Goal: Information Seeking & Learning: Learn about a topic

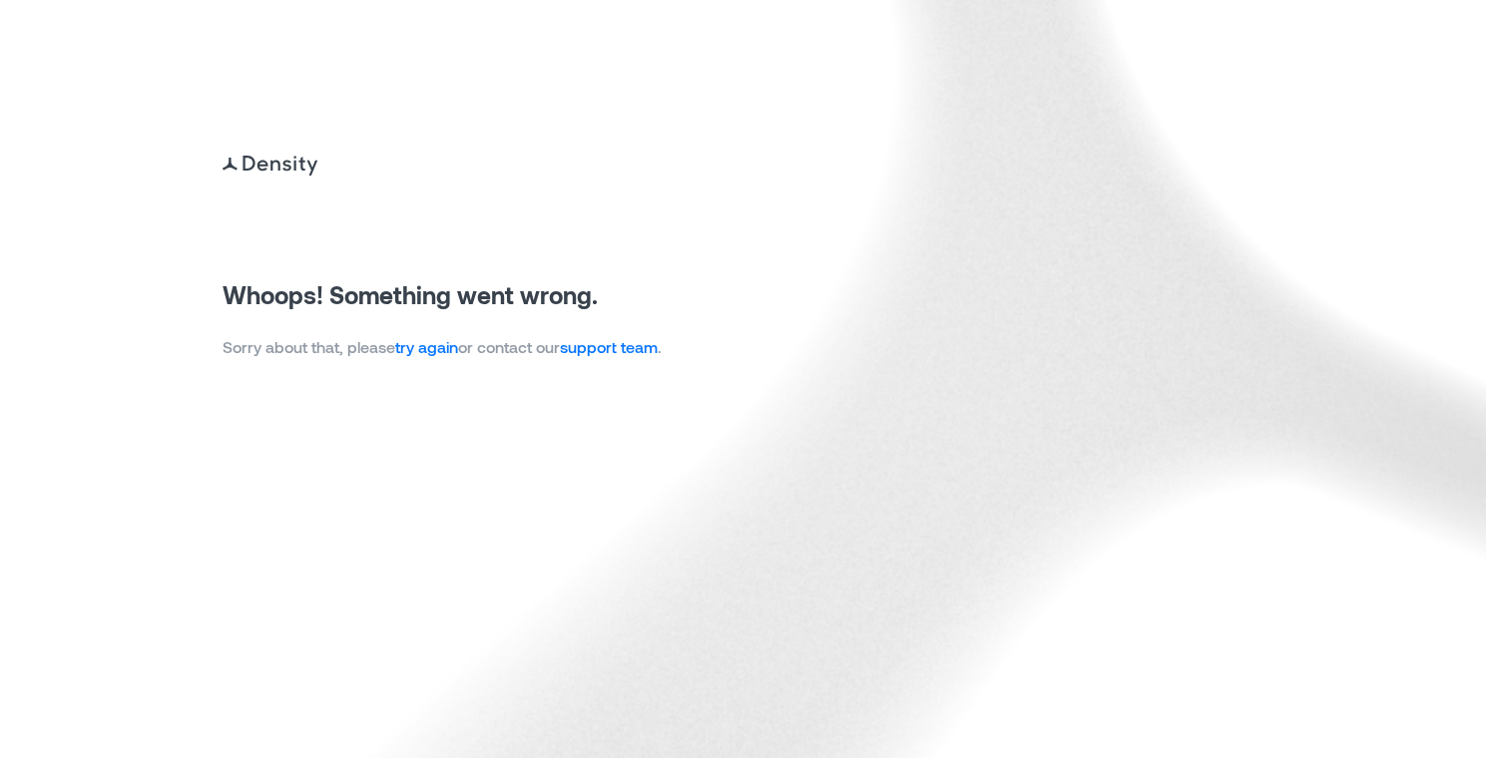
click at [428, 349] on link "try again" at bounding box center [426, 346] width 63 height 19
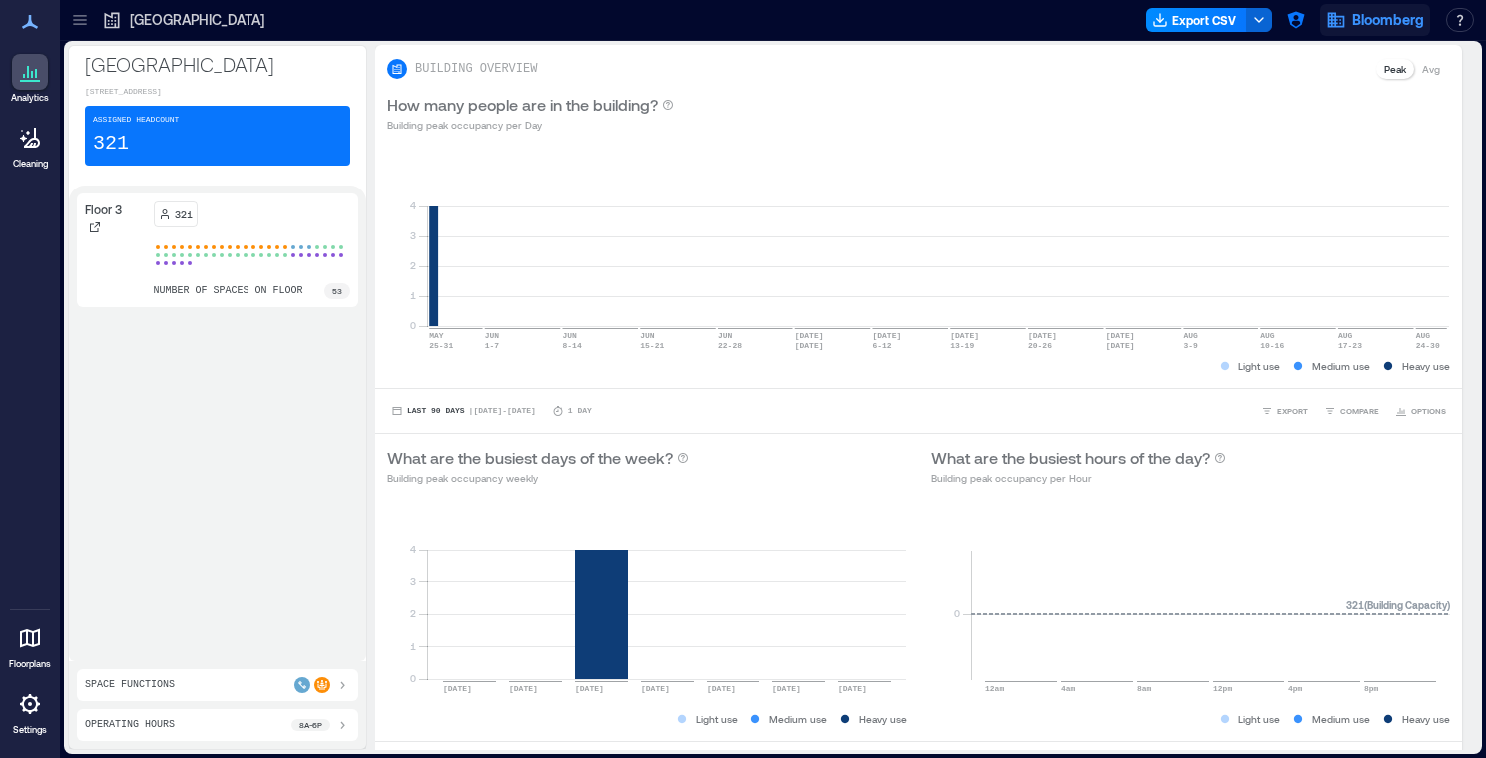
click at [1404, 24] on span "Bloomberg" at bounding box center [1388, 20] width 72 height 20
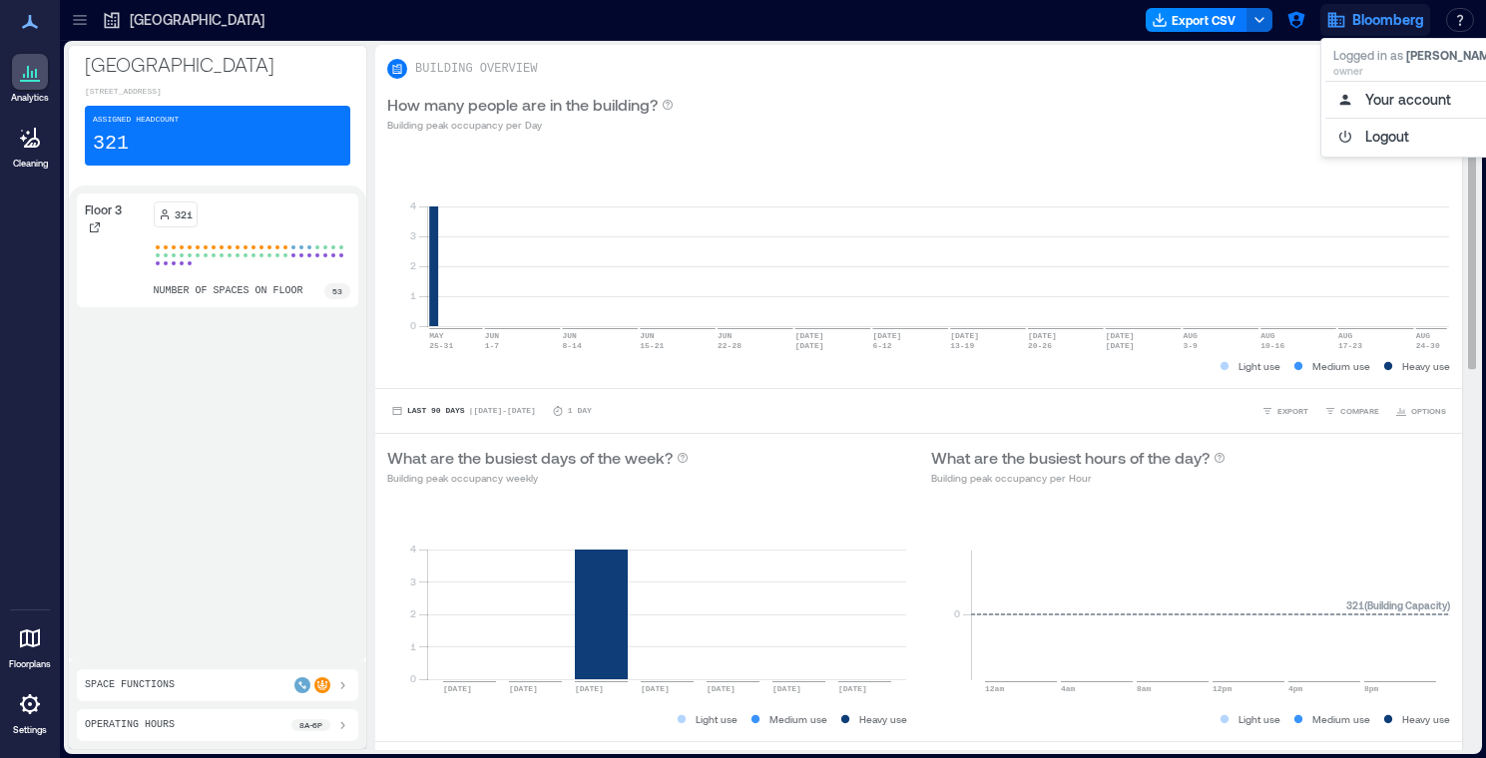
click at [1295, 91] on div "How many people are in the building? Building peak occupancy per Day" at bounding box center [918, 113] width 1087 height 64
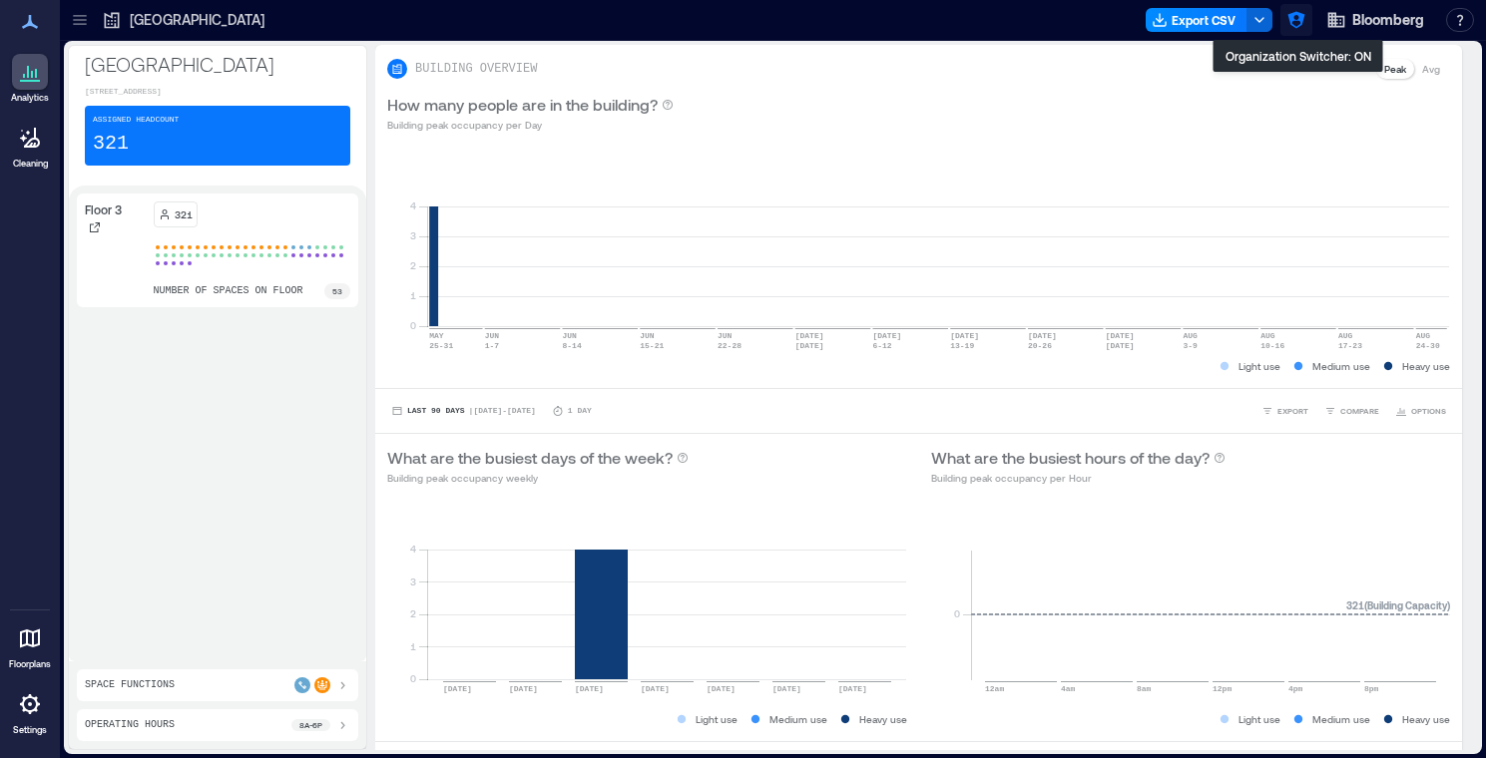
click at [1303, 19] on icon "button" at bounding box center [1296, 20] width 20 height 20
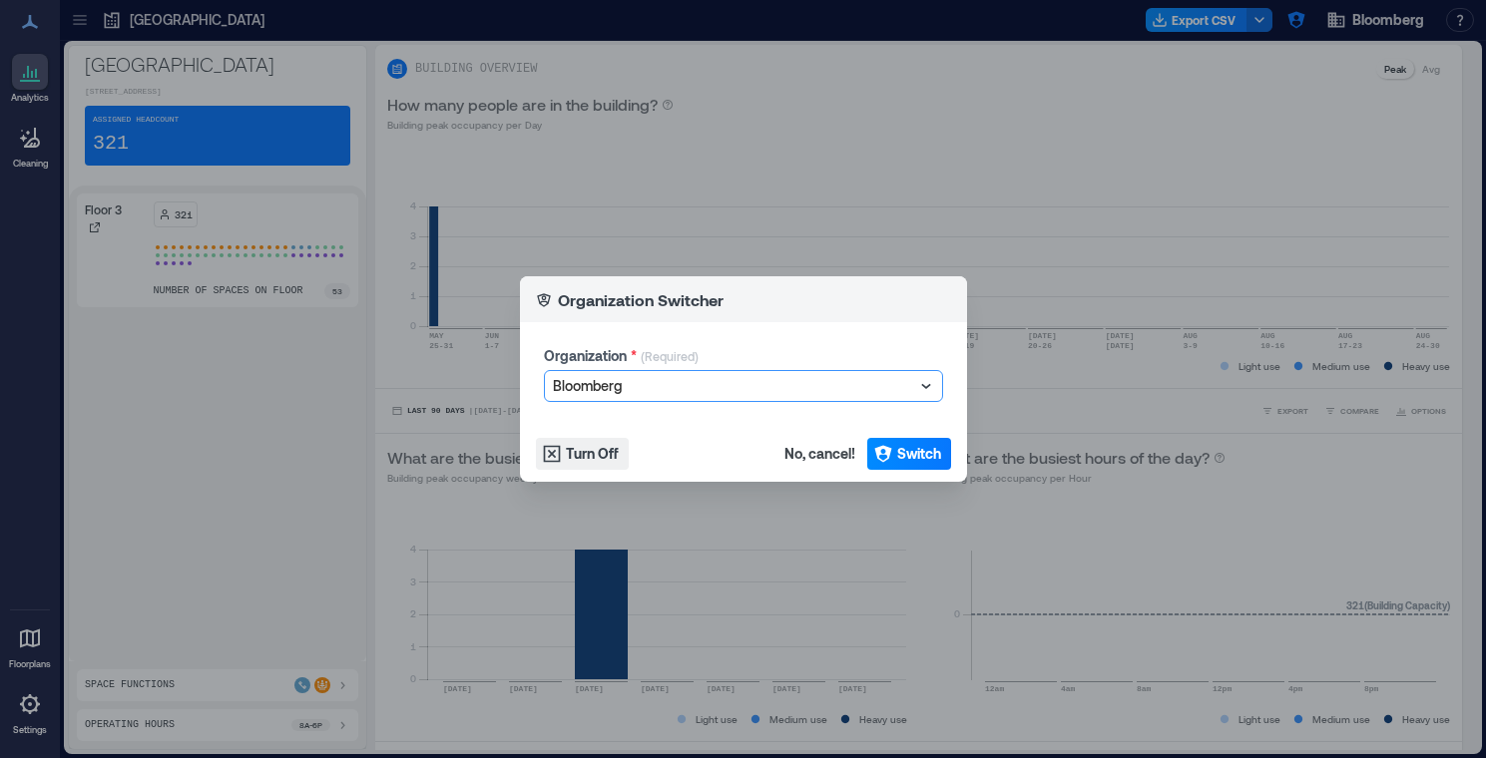
click at [921, 382] on icon at bounding box center [926, 386] width 20 height 20
type input "****"
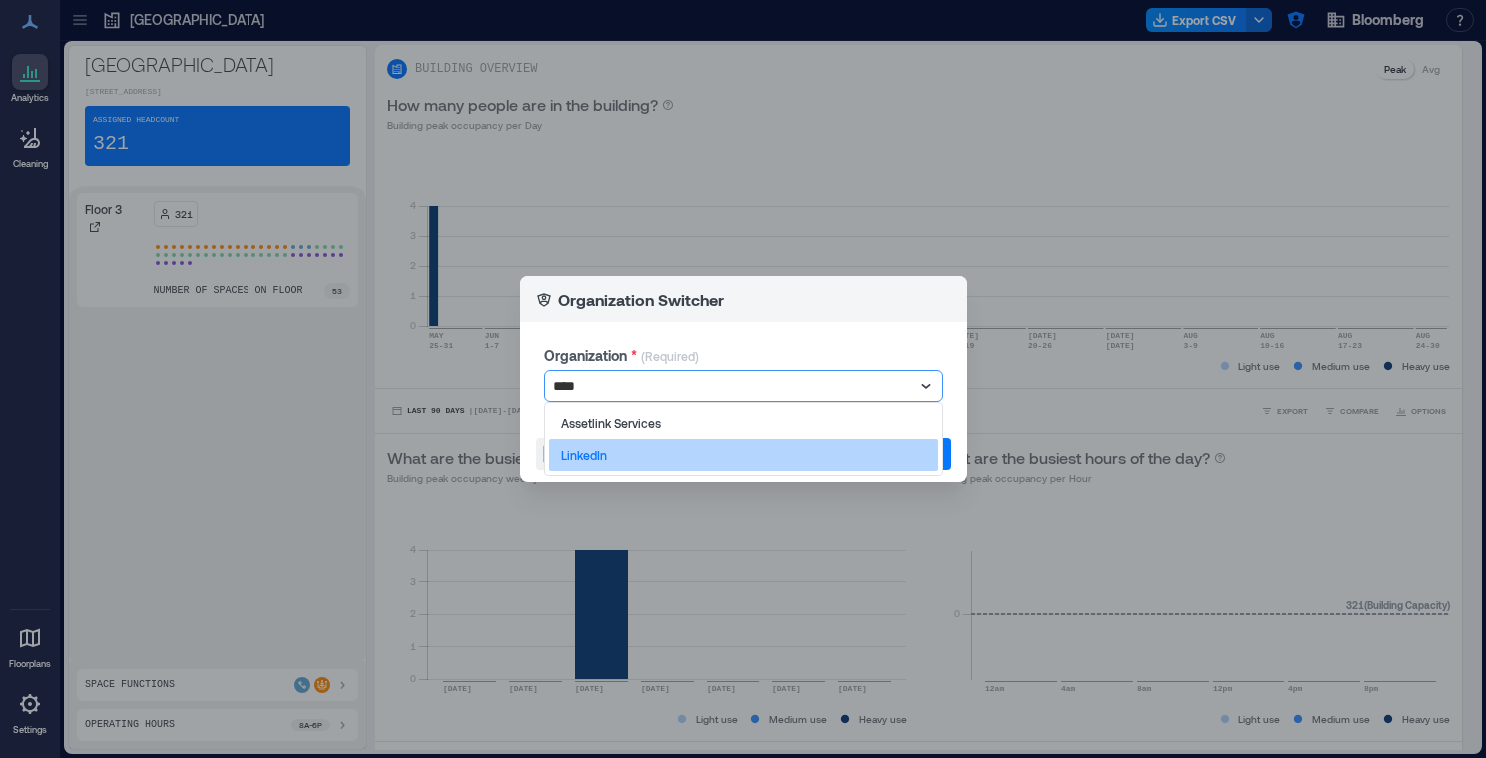
click at [760, 459] on div "LinkedIn" at bounding box center [743, 455] width 389 height 32
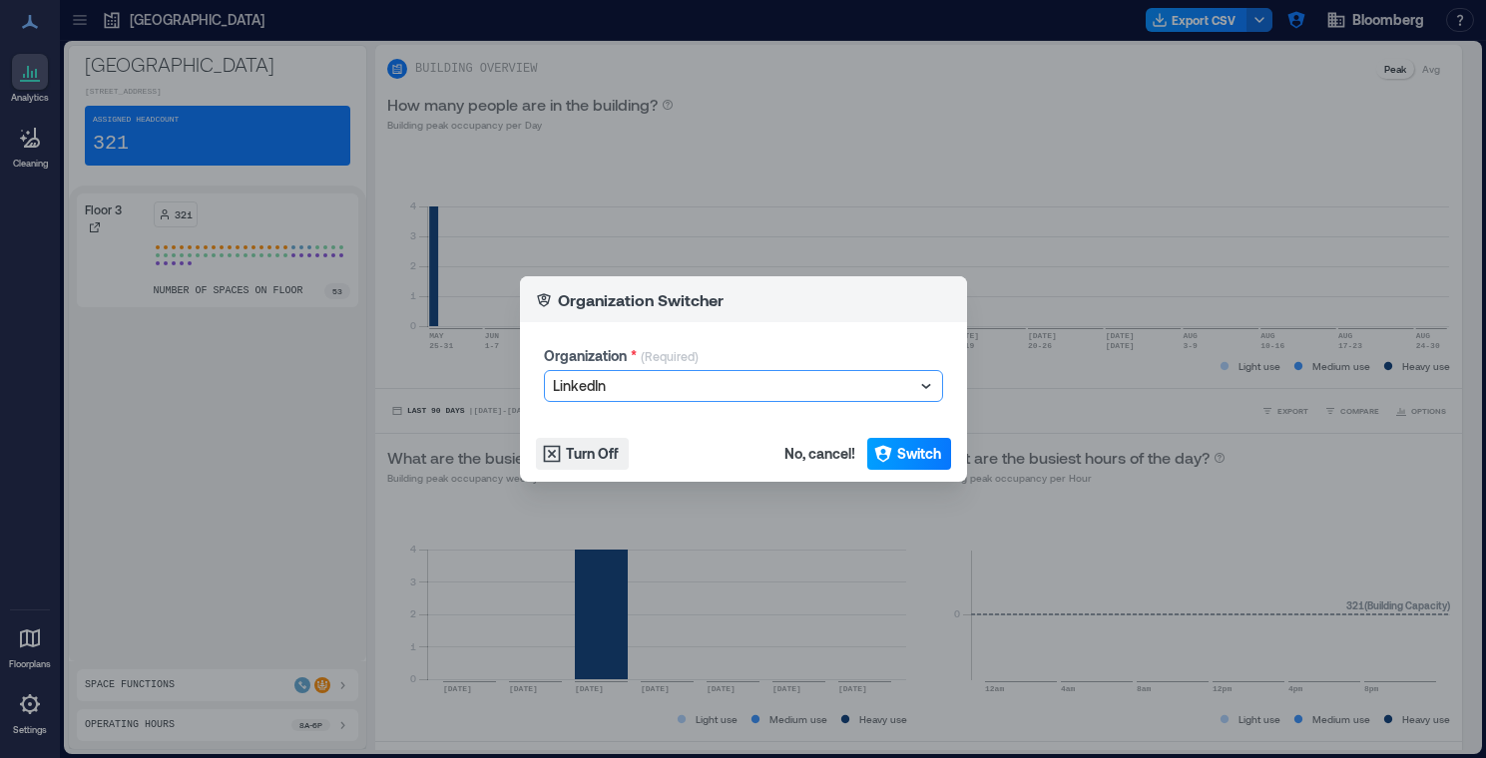
click at [897, 456] on span "Switch" at bounding box center [919, 454] width 44 height 20
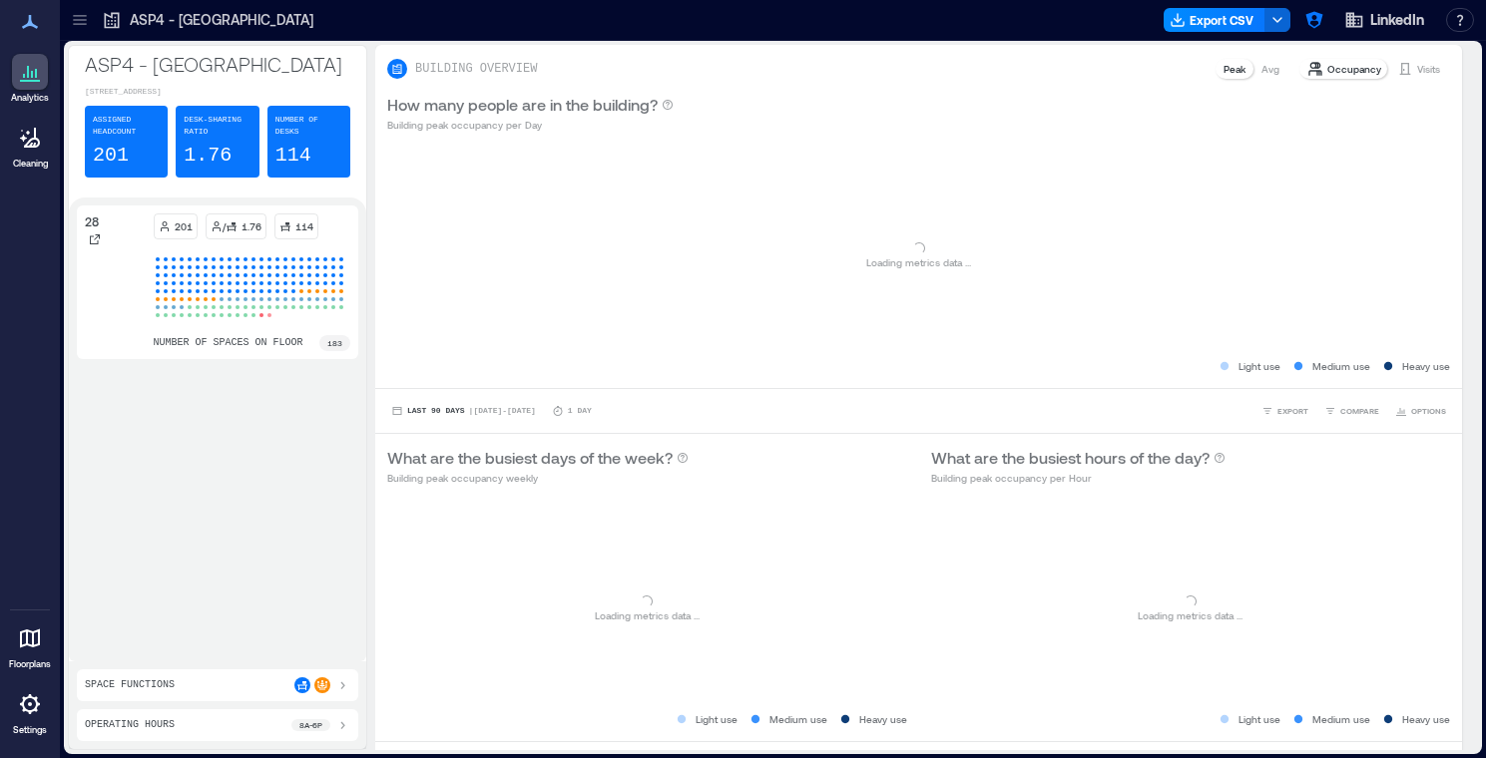
click at [78, 22] on icon at bounding box center [80, 20] width 20 height 20
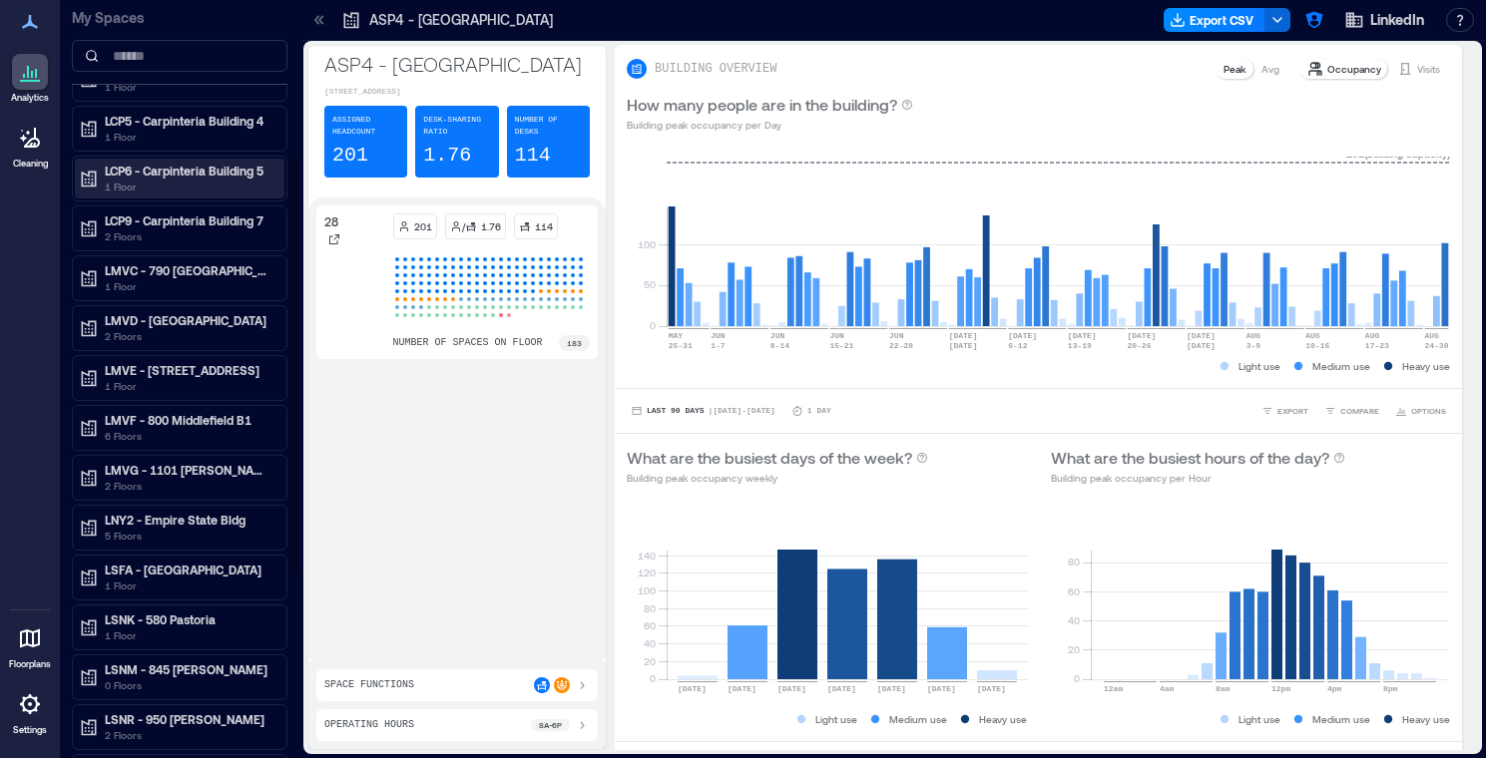
scroll to position [281, 0]
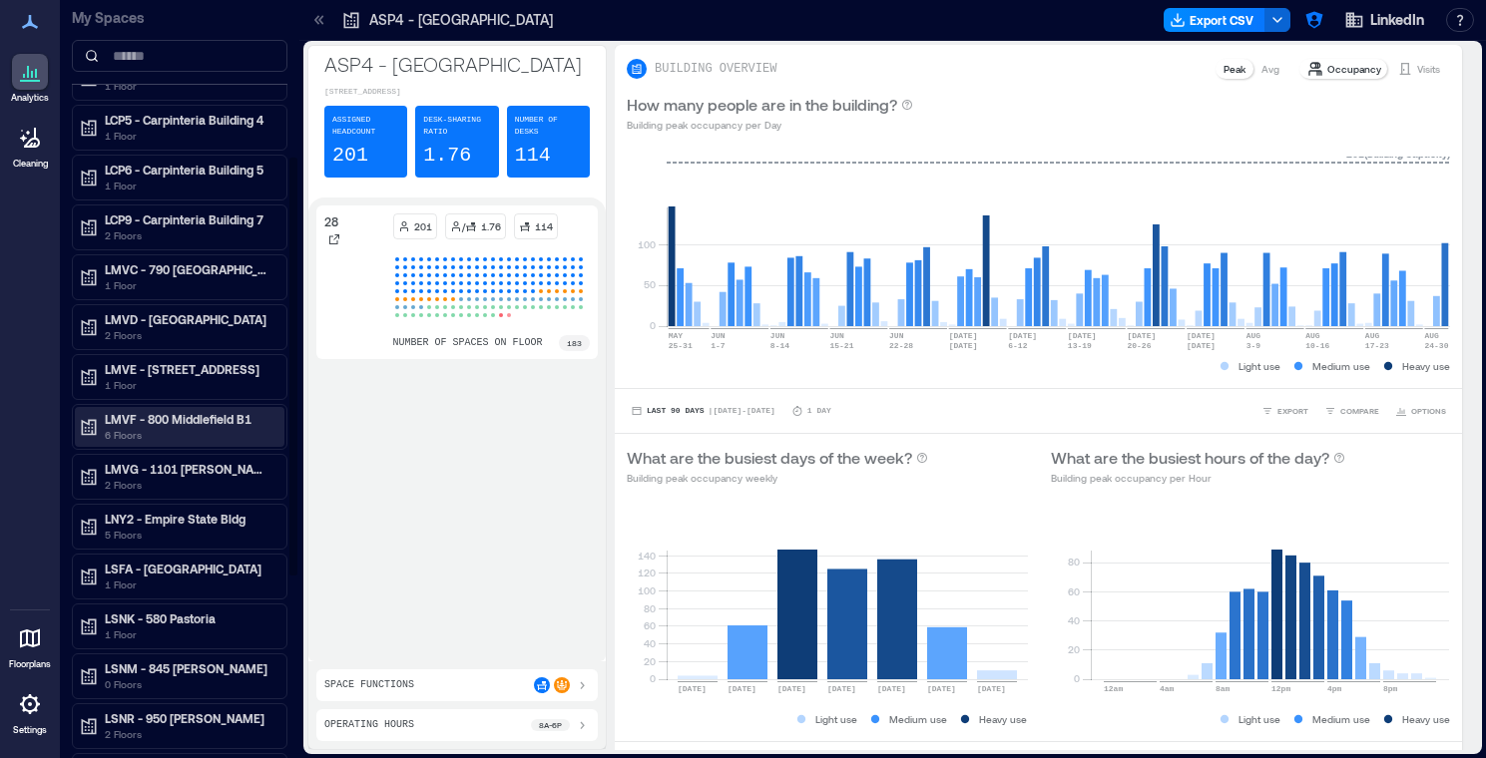
click at [192, 421] on p "LMVF - 800 Middlefield B1" at bounding box center [189, 419] width 168 height 16
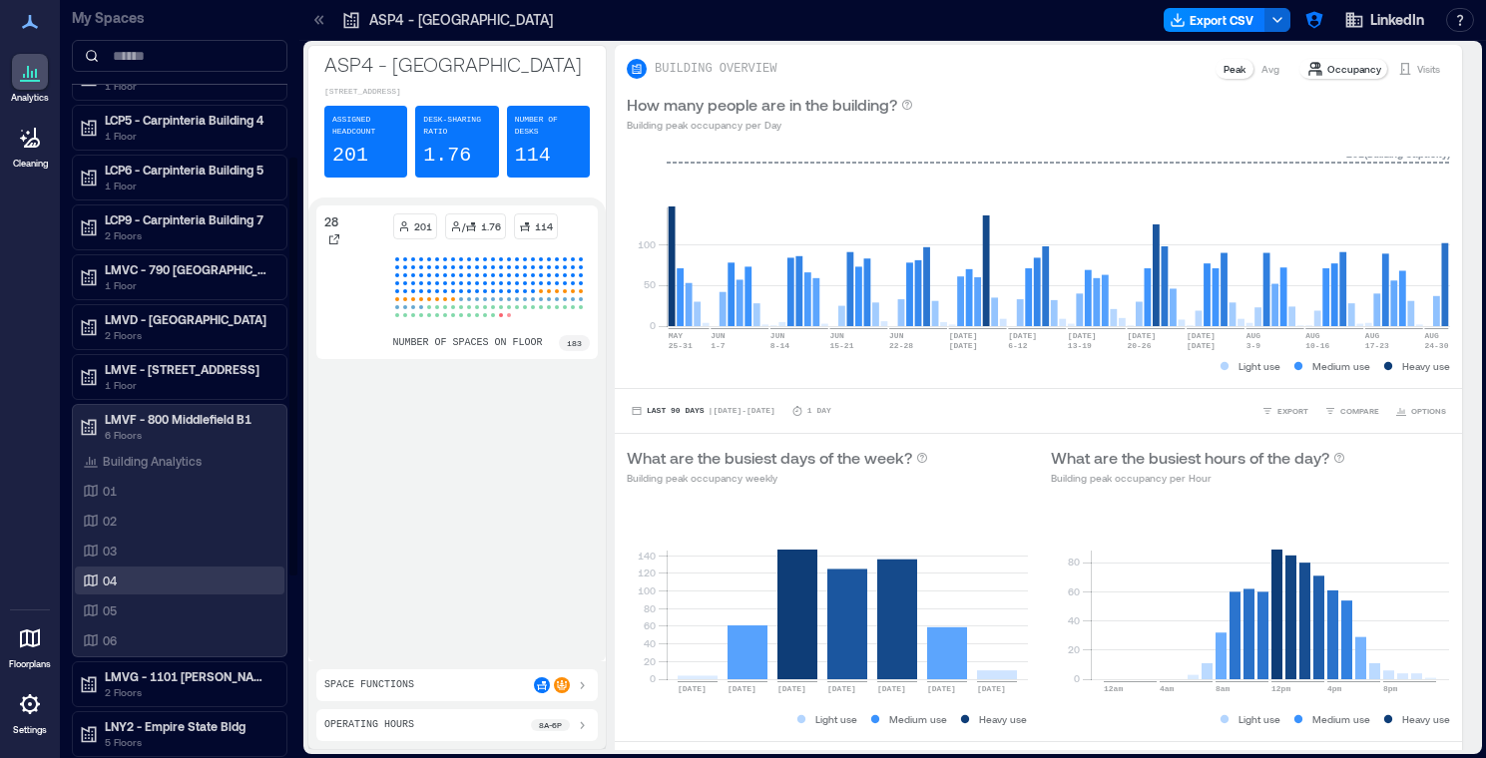
click at [121, 580] on div "04" at bounding box center [176, 581] width 194 height 20
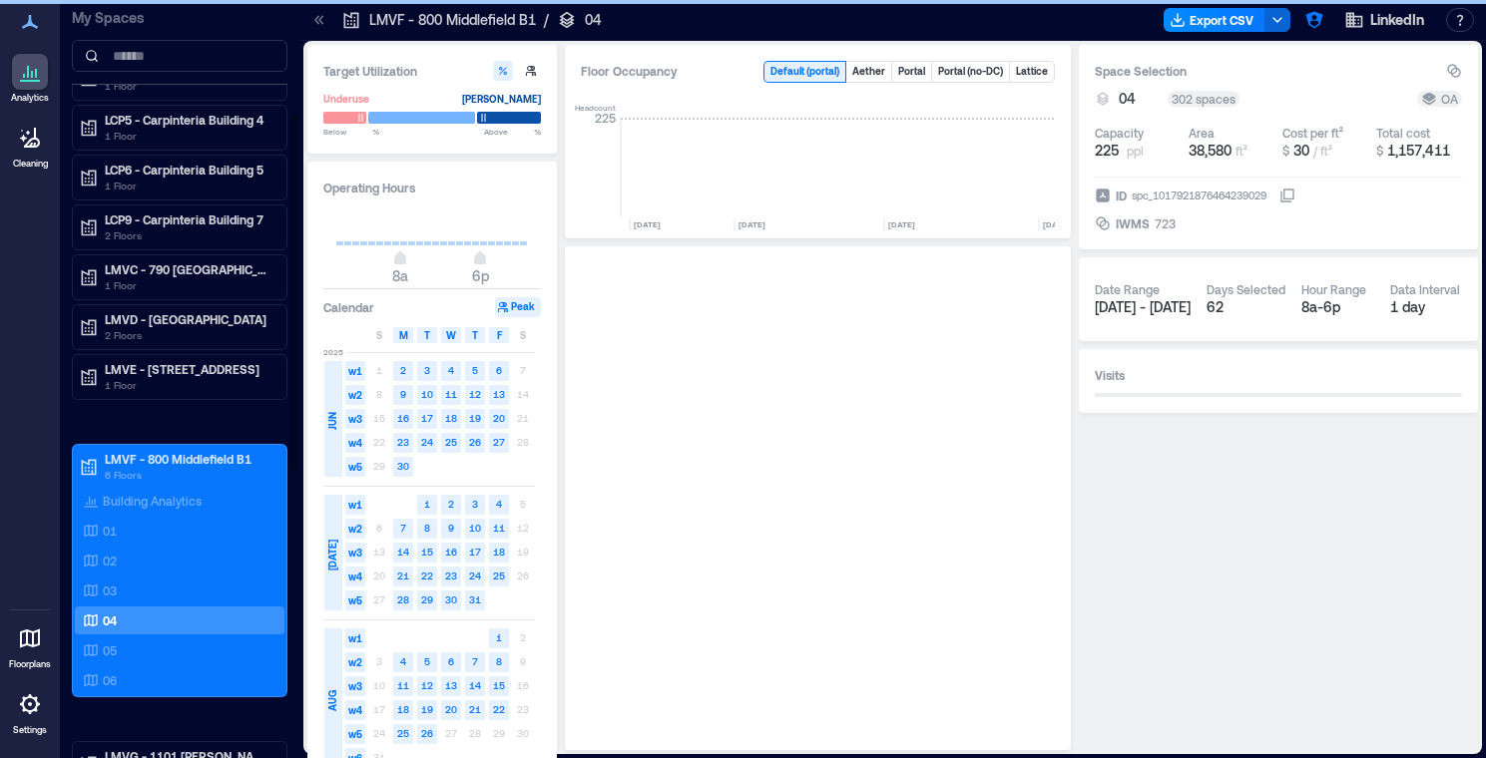
scroll to position [0, 5884]
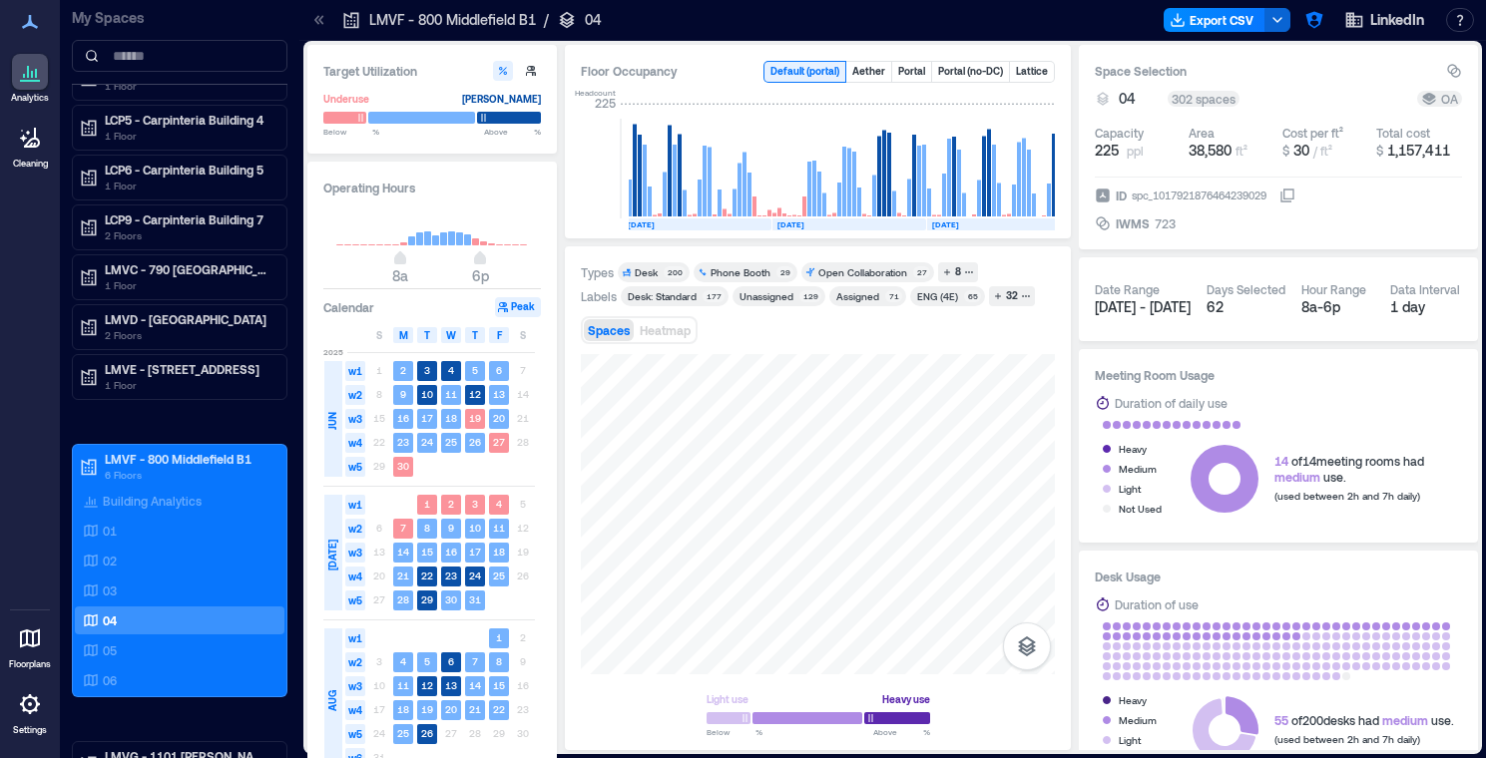
click at [314, 15] on icon at bounding box center [319, 20] width 20 height 20
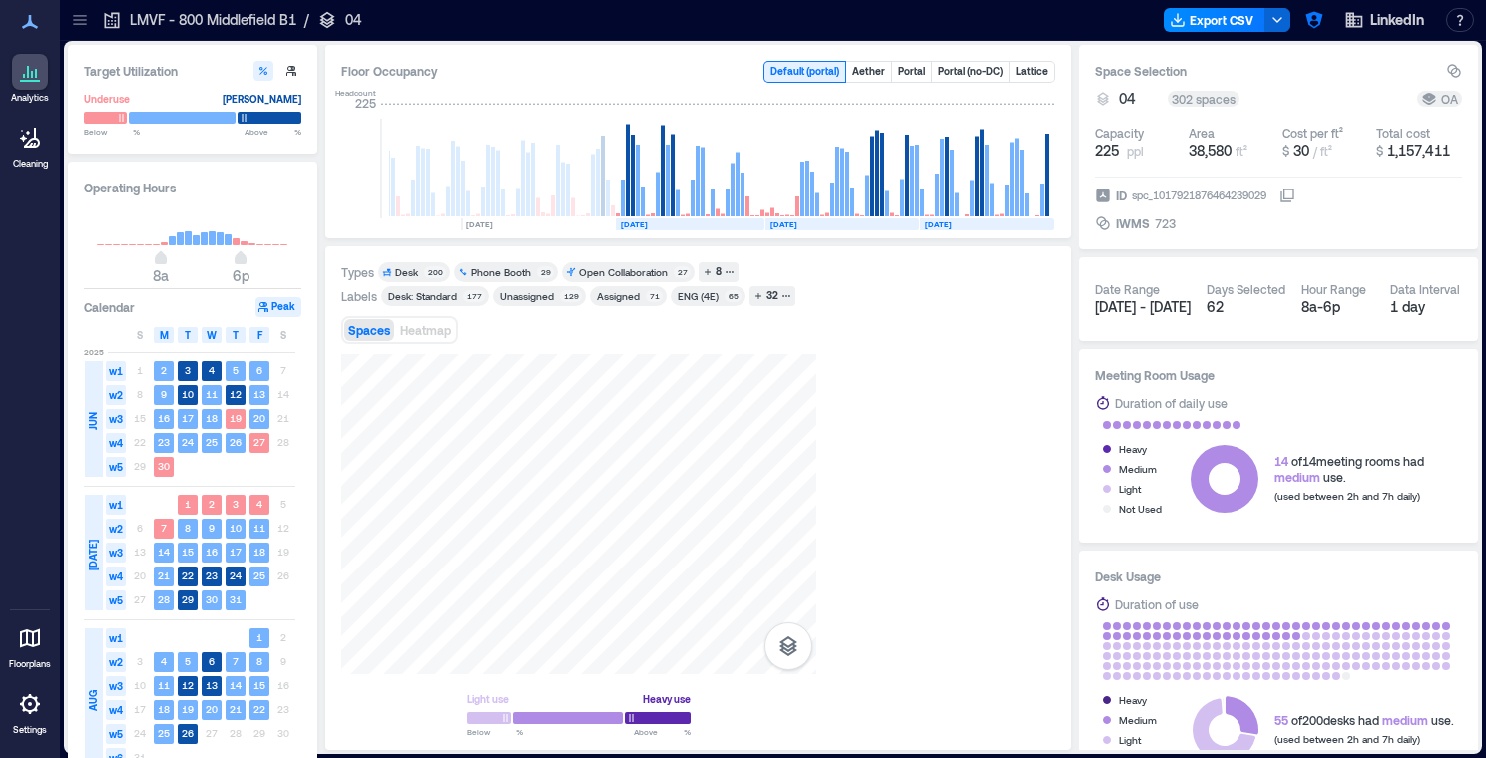
scroll to position [0, 5652]
click at [89, 21] on icon at bounding box center [80, 20] width 20 height 20
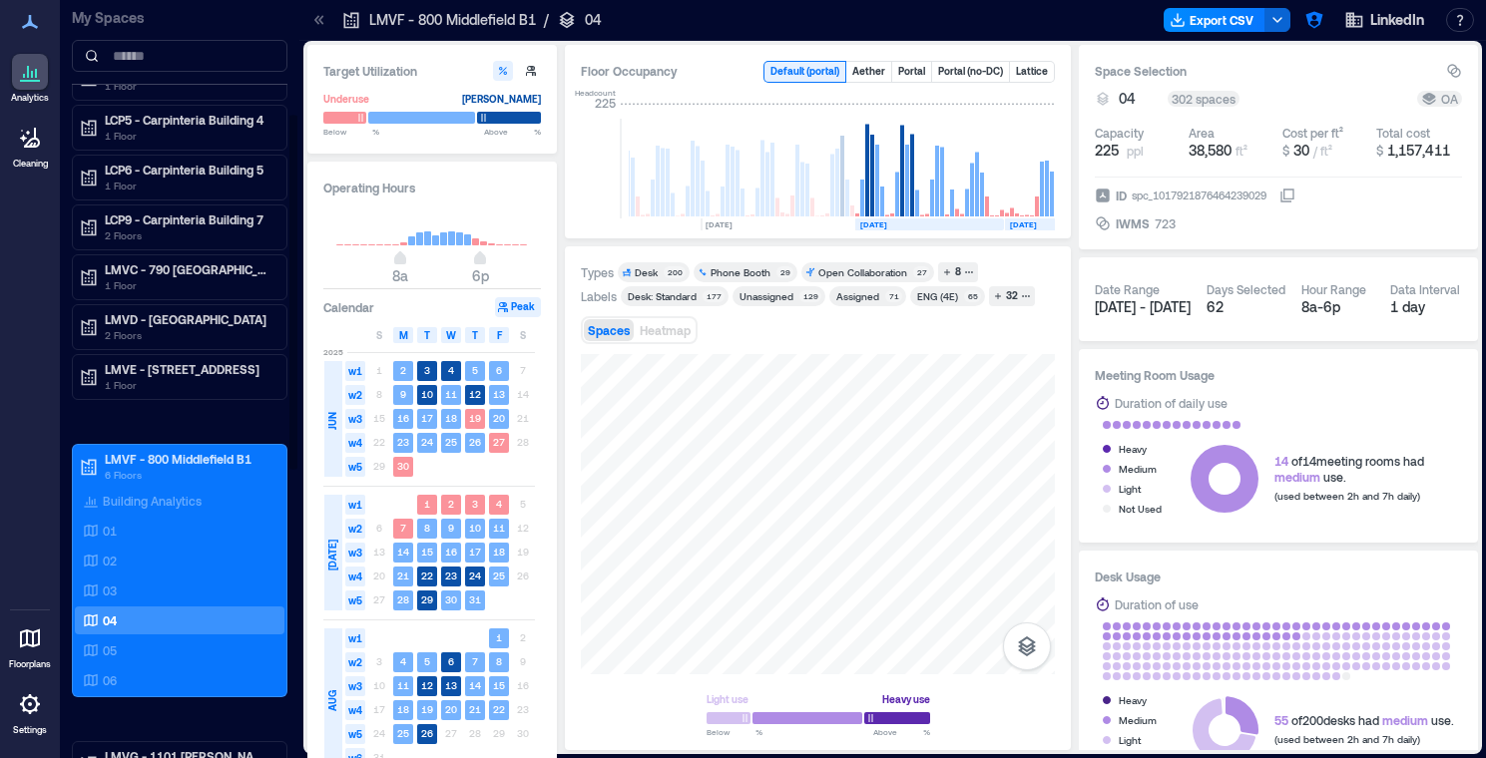
click at [89, 21] on p "My Spaces" at bounding box center [180, 18] width 216 height 20
click at [322, 19] on icon at bounding box center [319, 20] width 20 height 20
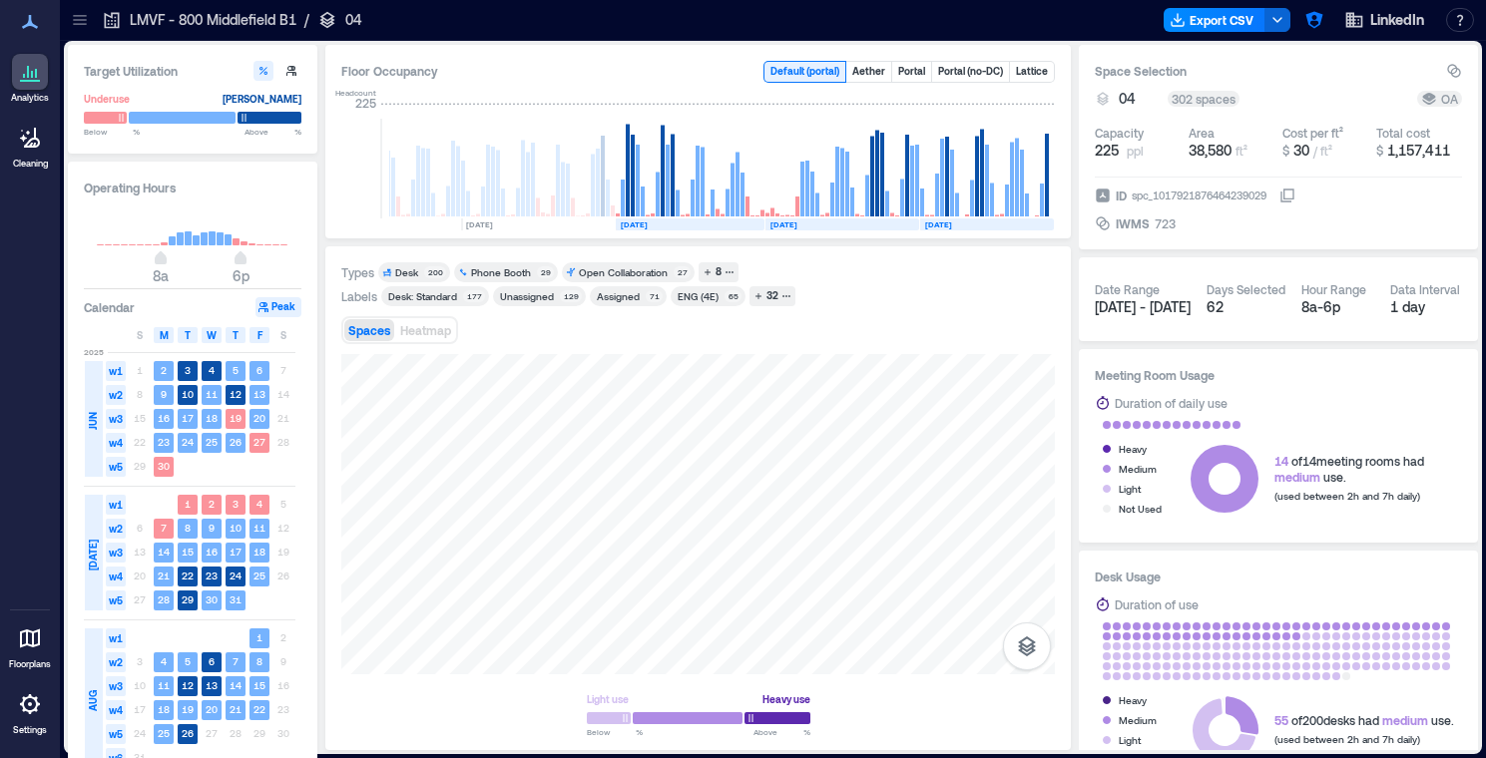
click at [326, 18] on icon at bounding box center [327, 20] width 15 height 17
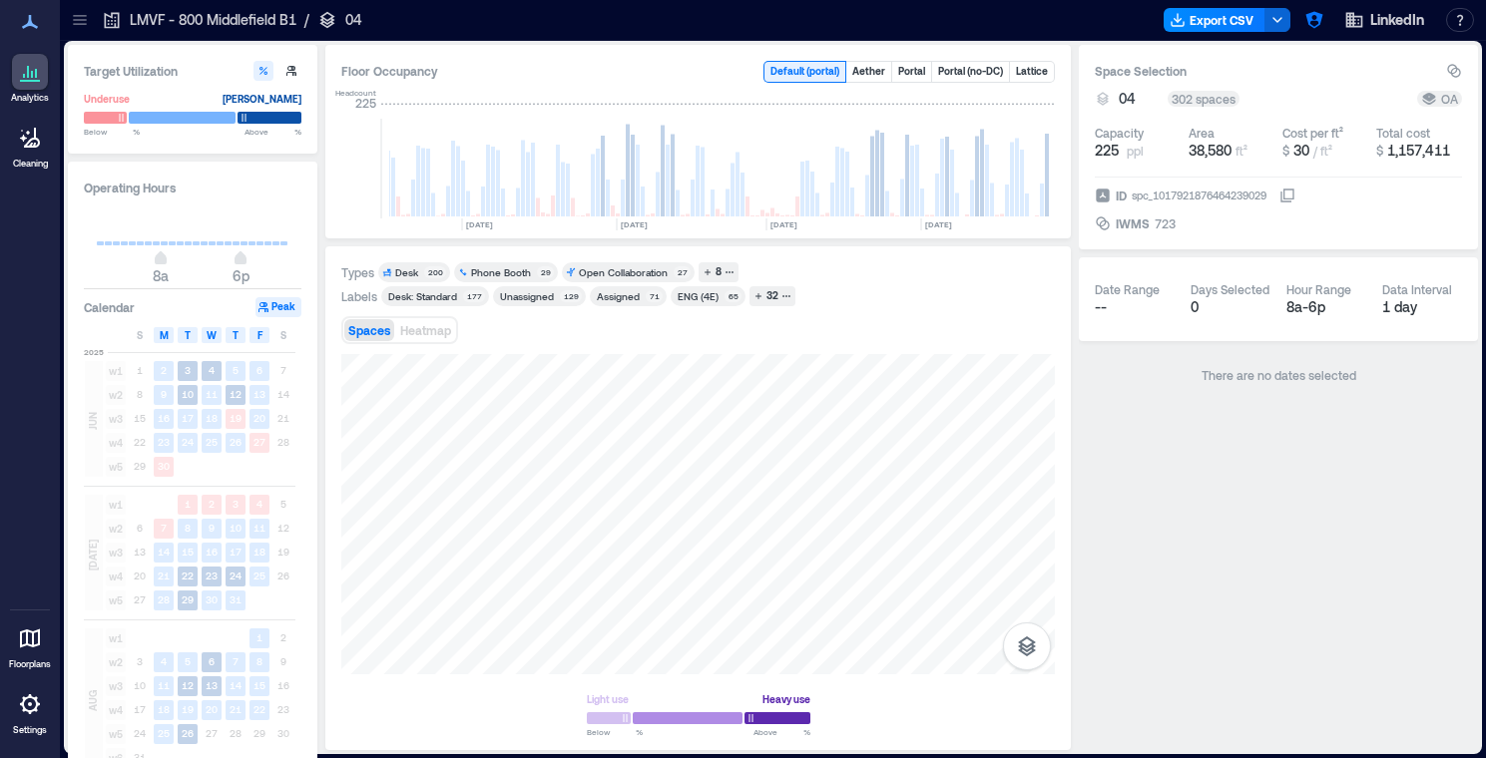
click at [356, 23] on p "04" at bounding box center [353, 20] width 17 height 20
click at [187, 16] on p "LMVF - 800 Middlefield B1" at bounding box center [213, 20] width 167 height 20
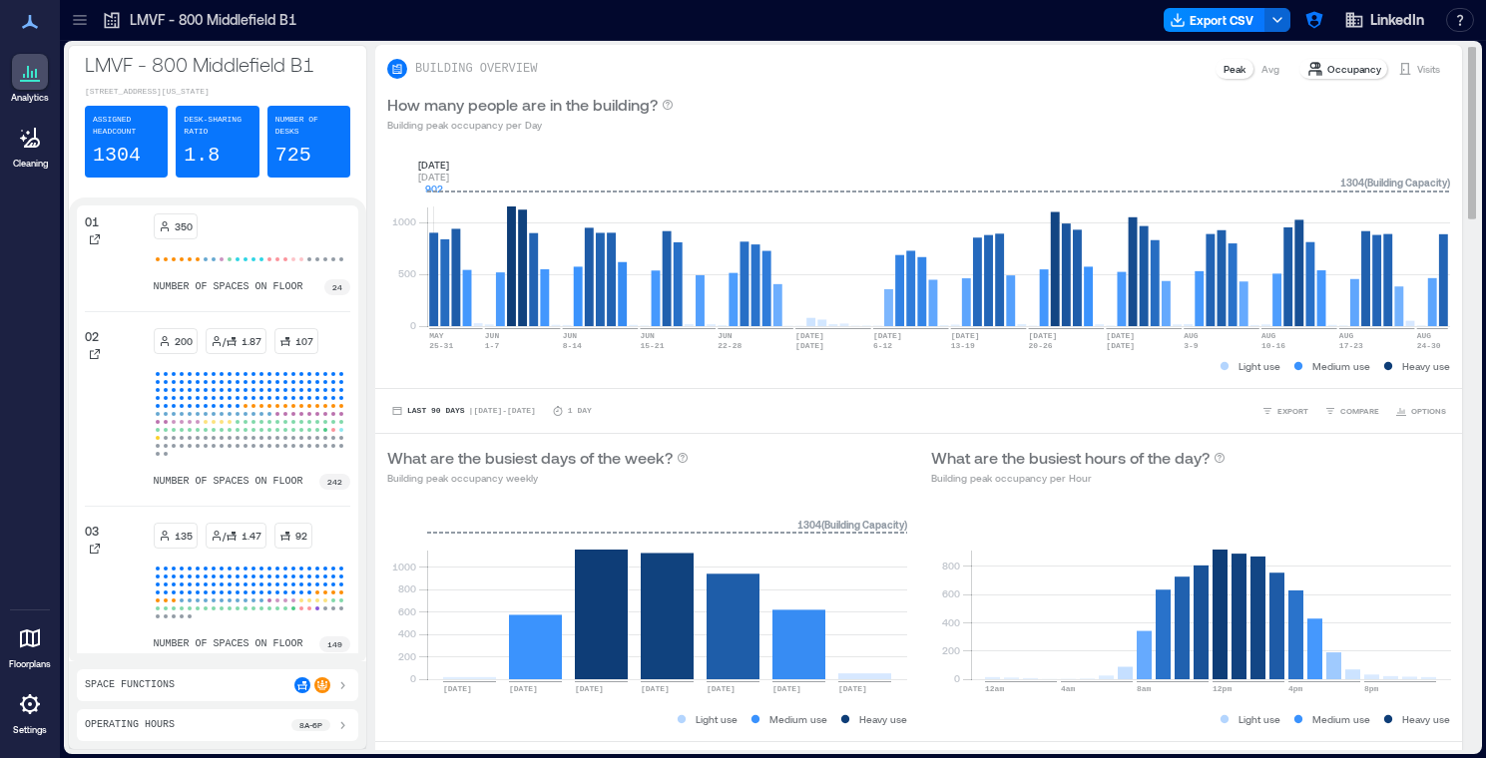
scroll to position [2, 0]
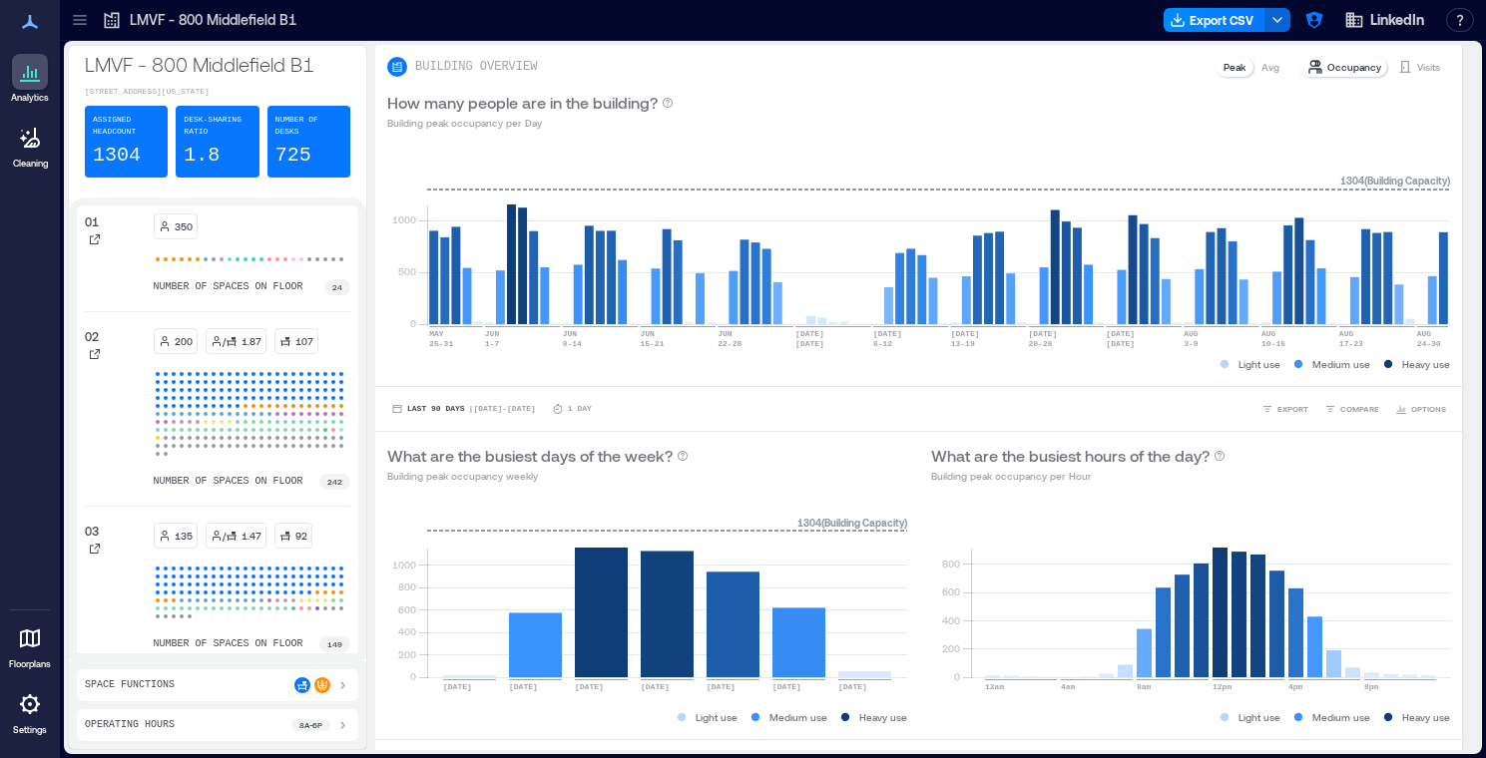
click at [85, 21] on icon at bounding box center [80, 20] width 20 height 20
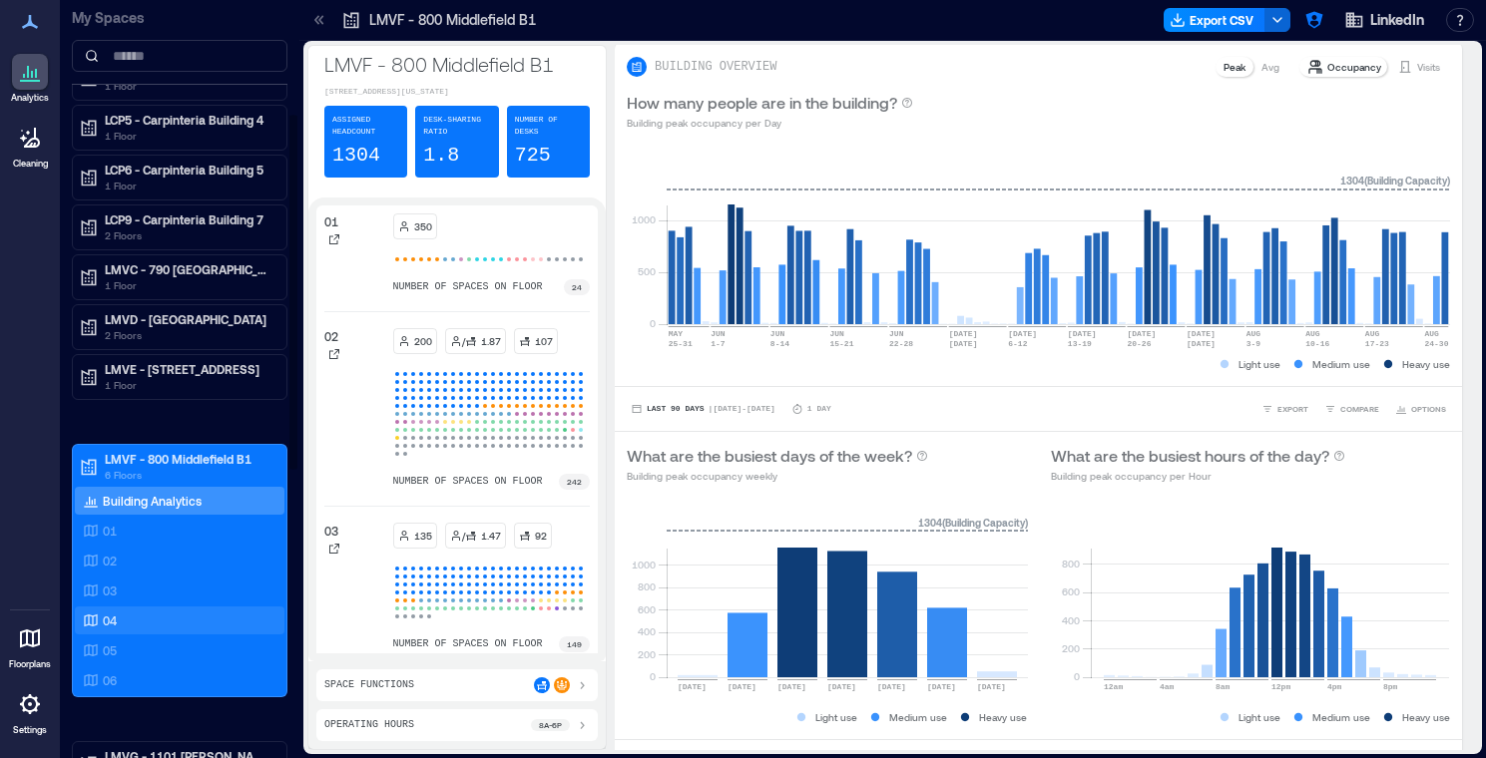
click at [125, 623] on div "04" at bounding box center [176, 621] width 194 height 20
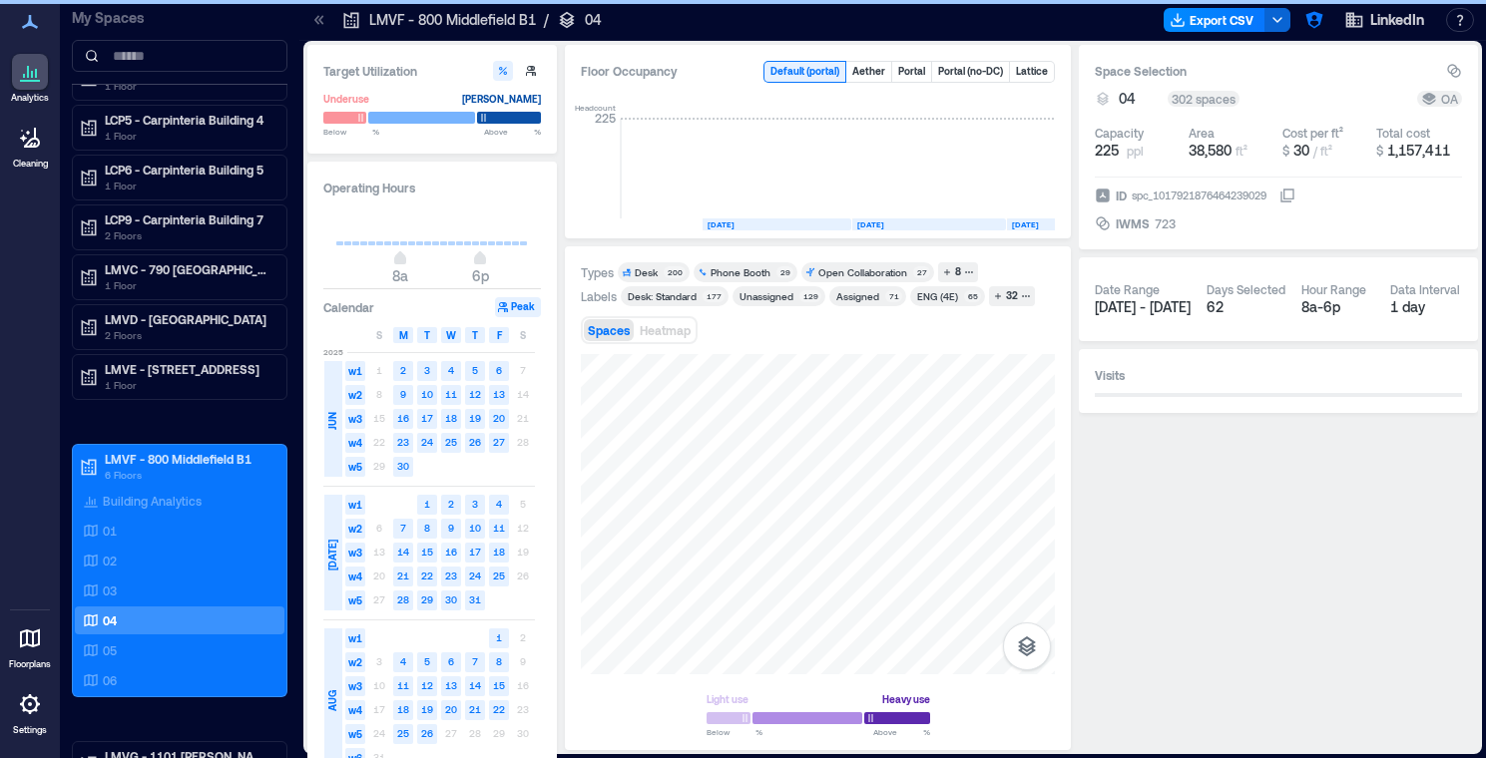
scroll to position [0, 5884]
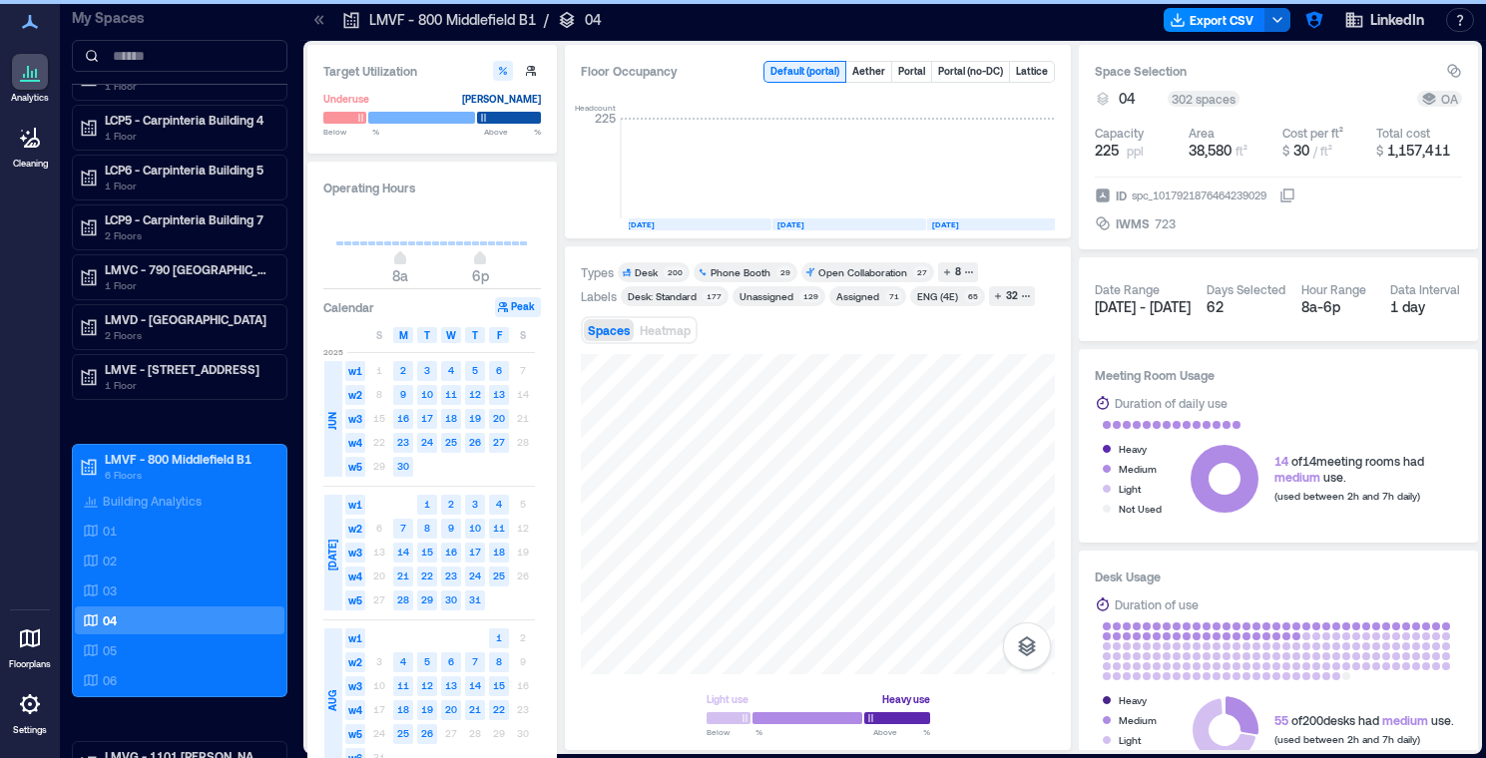
click at [319, 20] on icon at bounding box center [320, 19] width 5 height 9
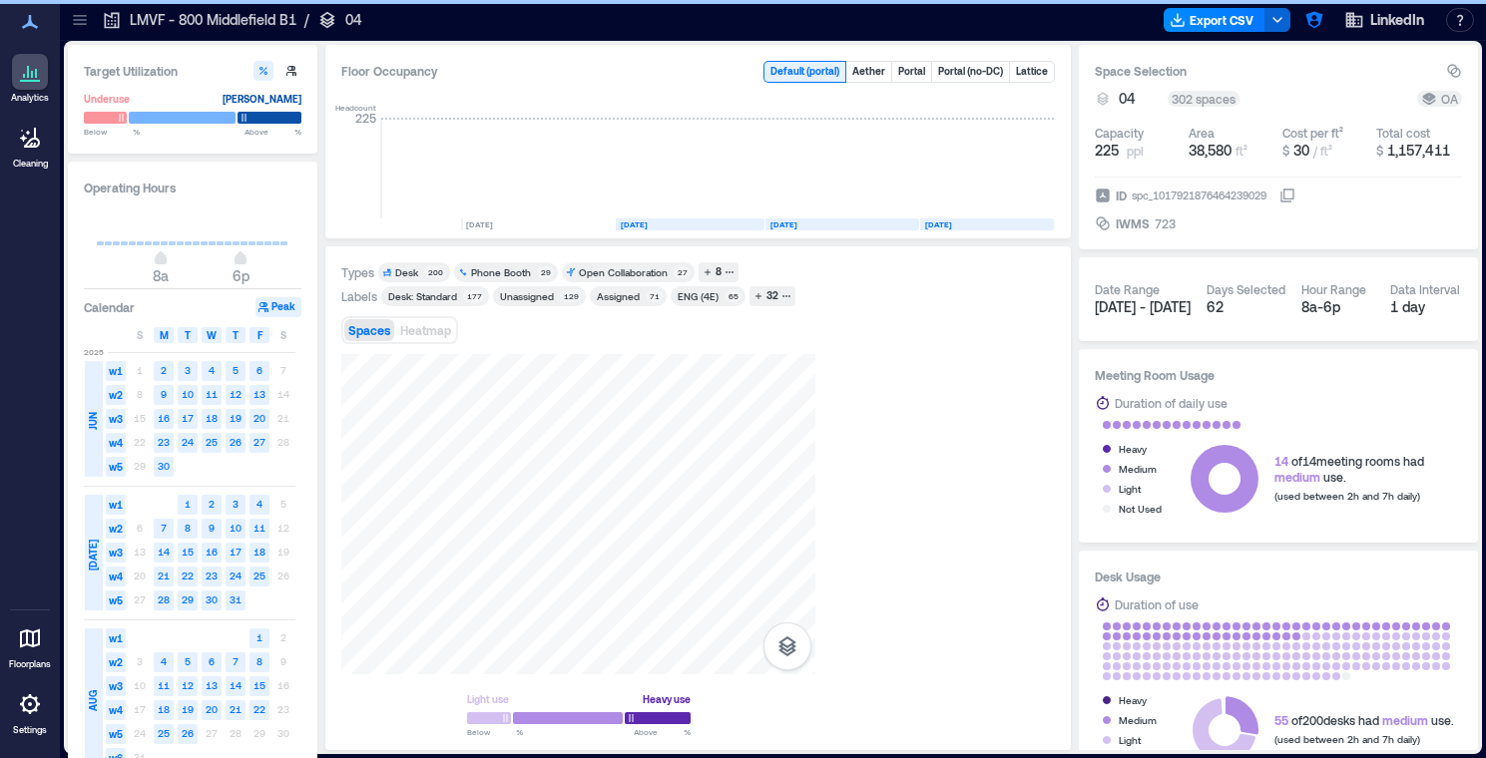
scroll to position [0, 5652]
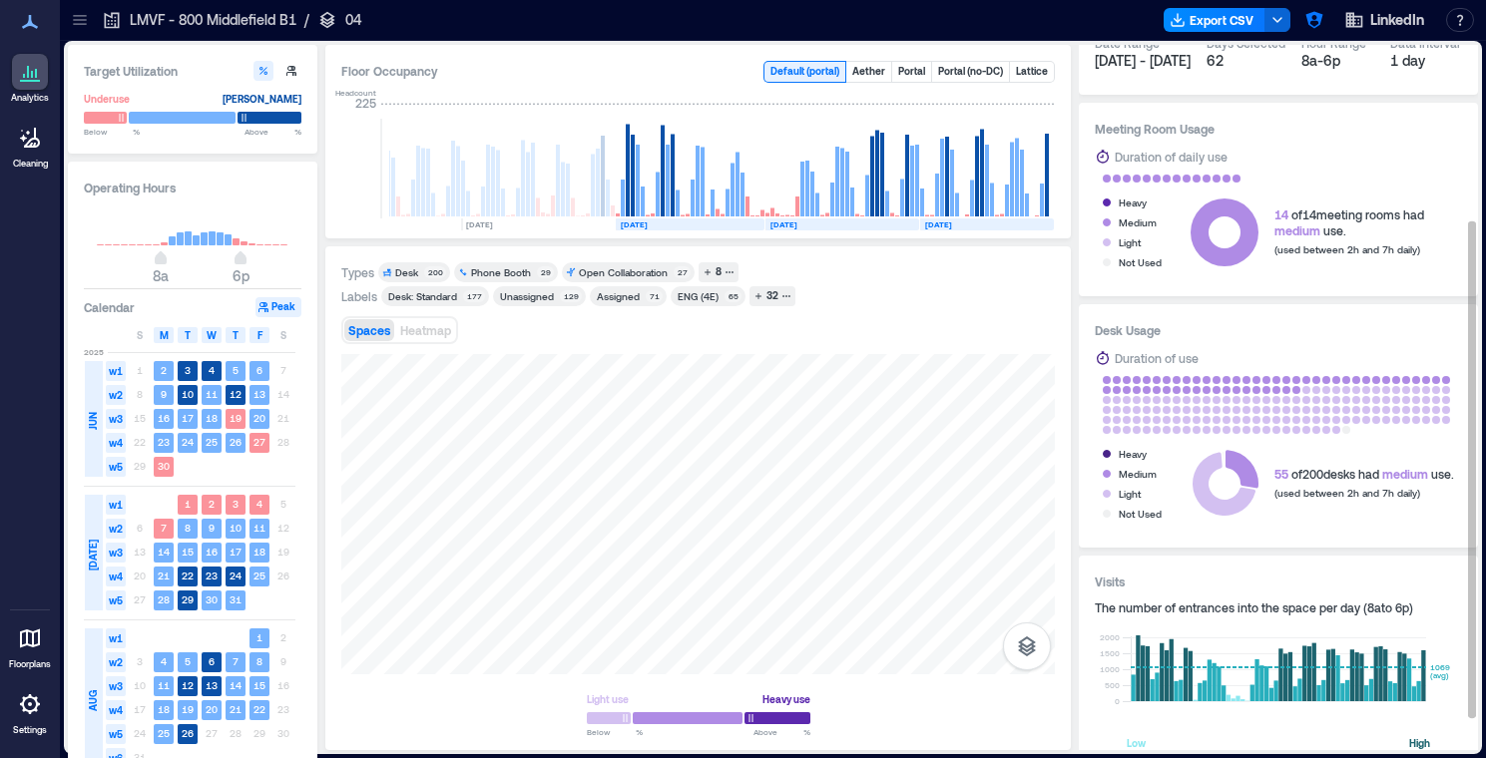
scroll to position [249, 0]
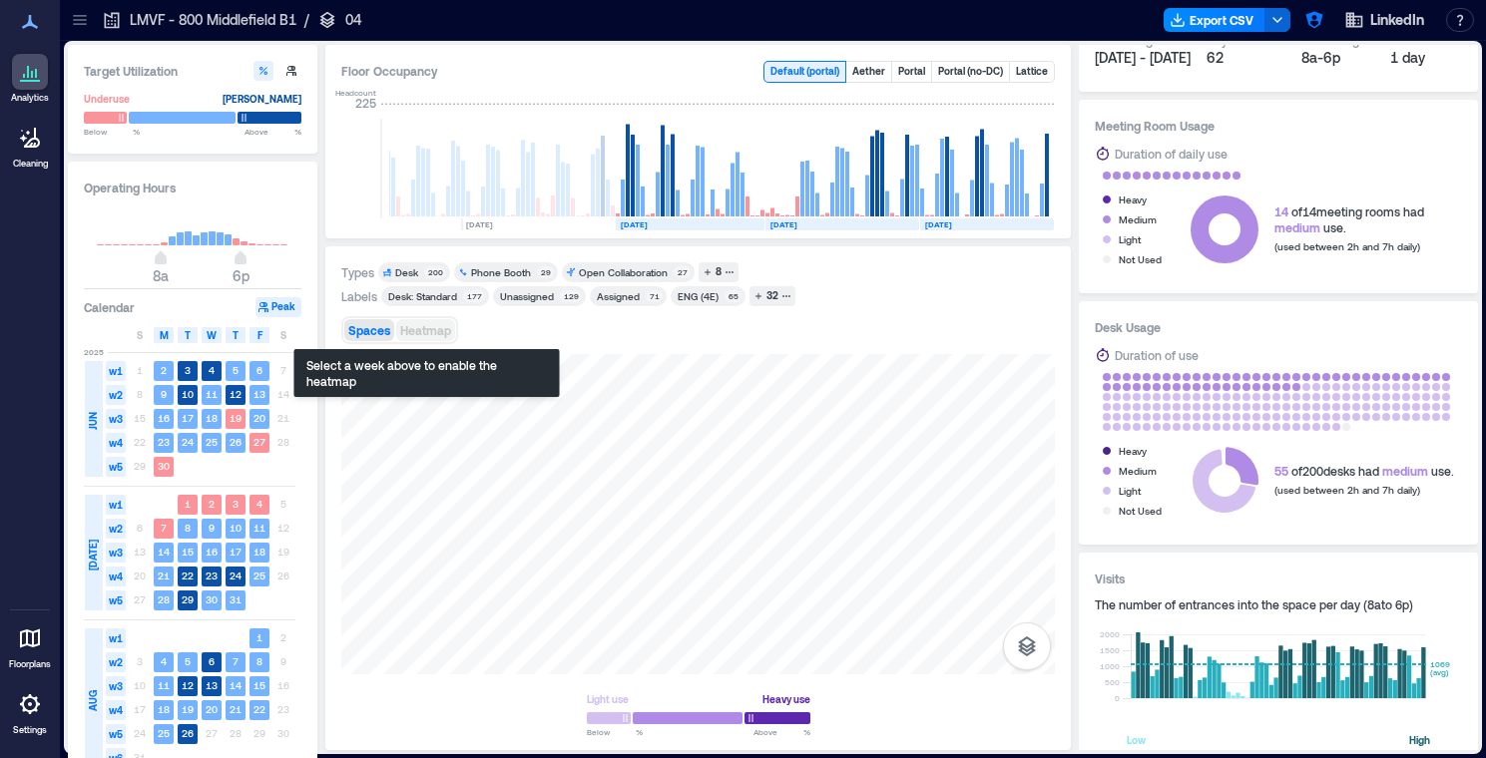
click at [428, 325] on span "Heatmap" at bounding box center [425, 330] width 51 height 14
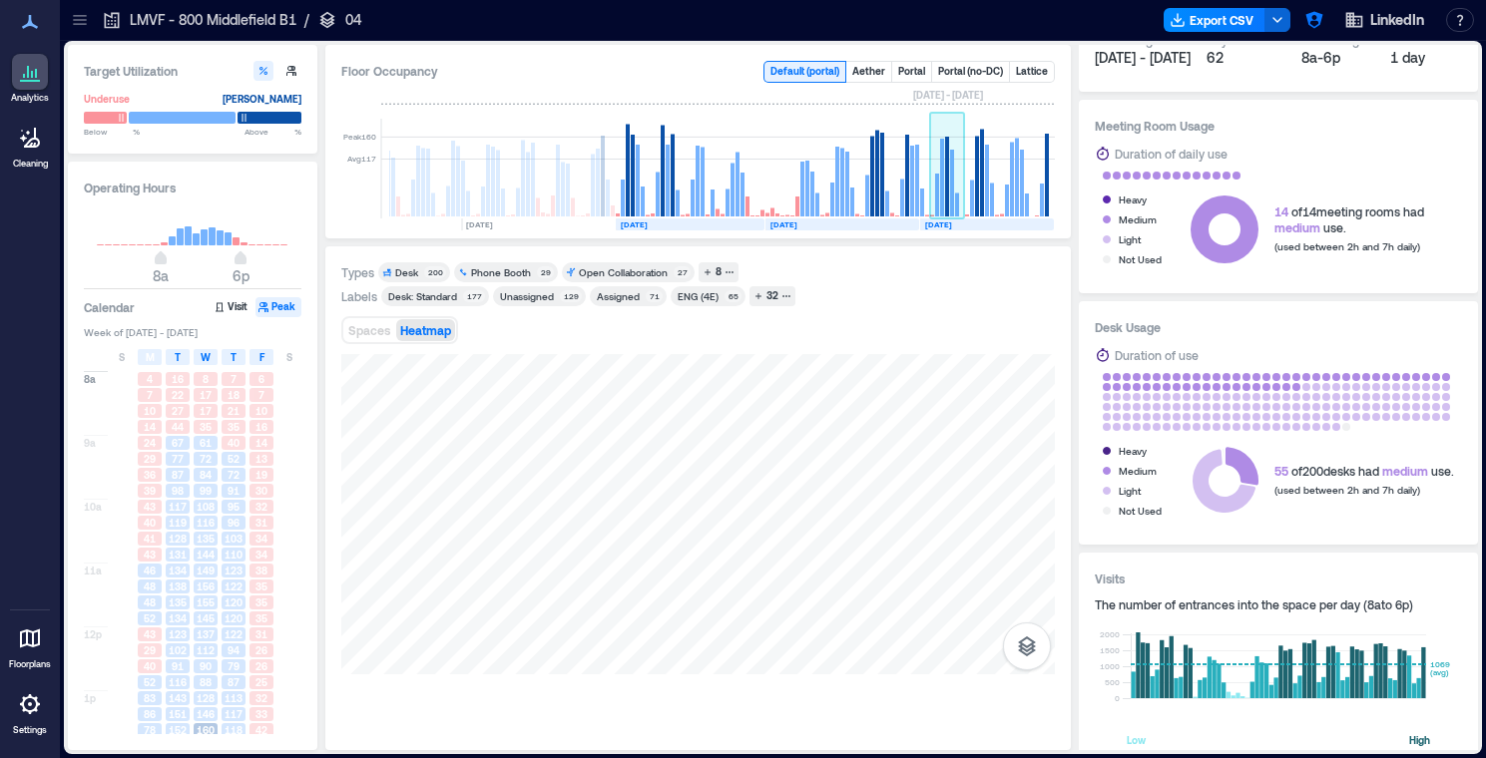
click at [949, 201] on rect at bounding box center [947, 169] width 35 height 100
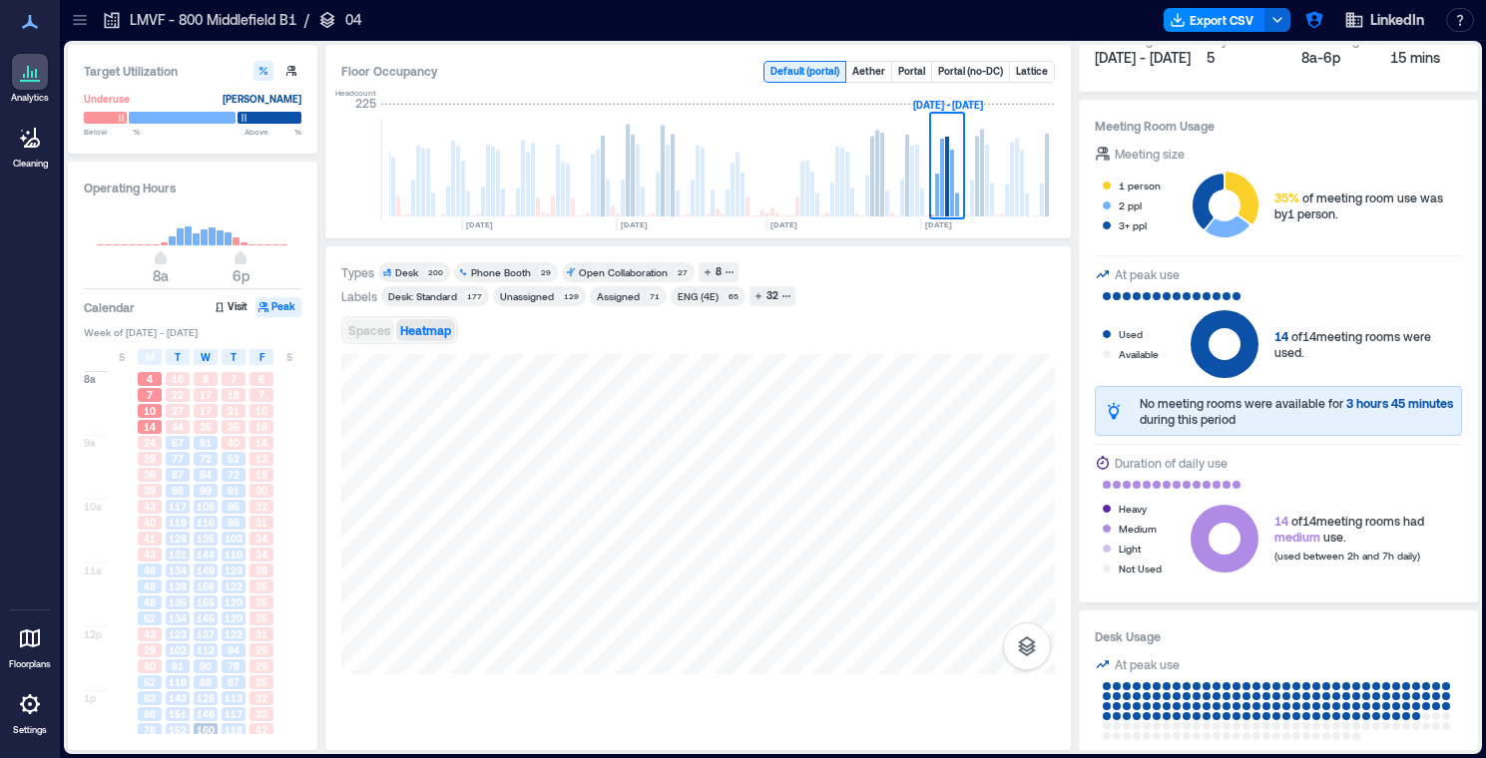
click at [368, 332] on span "Spaces" at bounding box center [369, 330] width 42 height 14
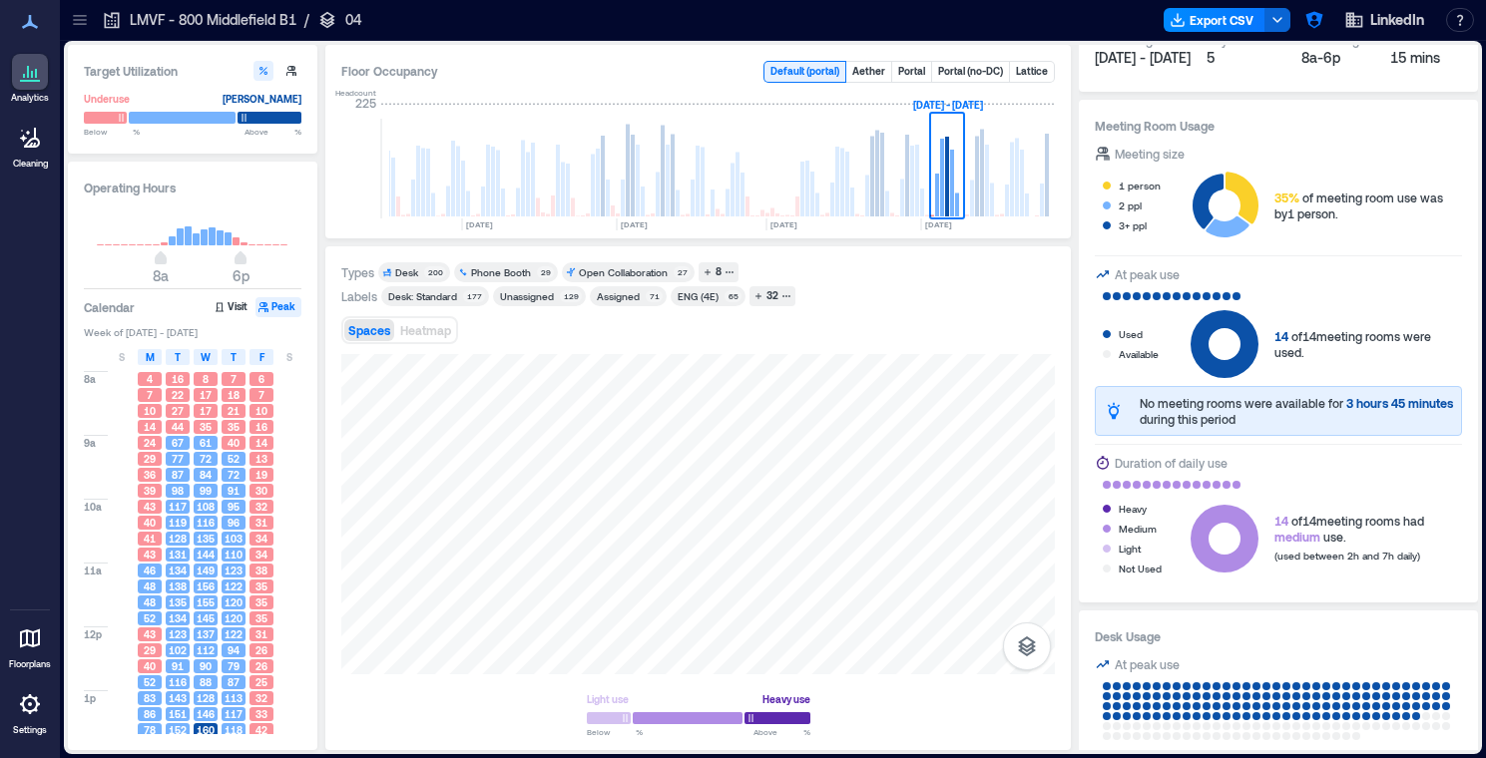
click at [404, 268] on div "Desk" at bounding box center [406, 272] width 23 height 14
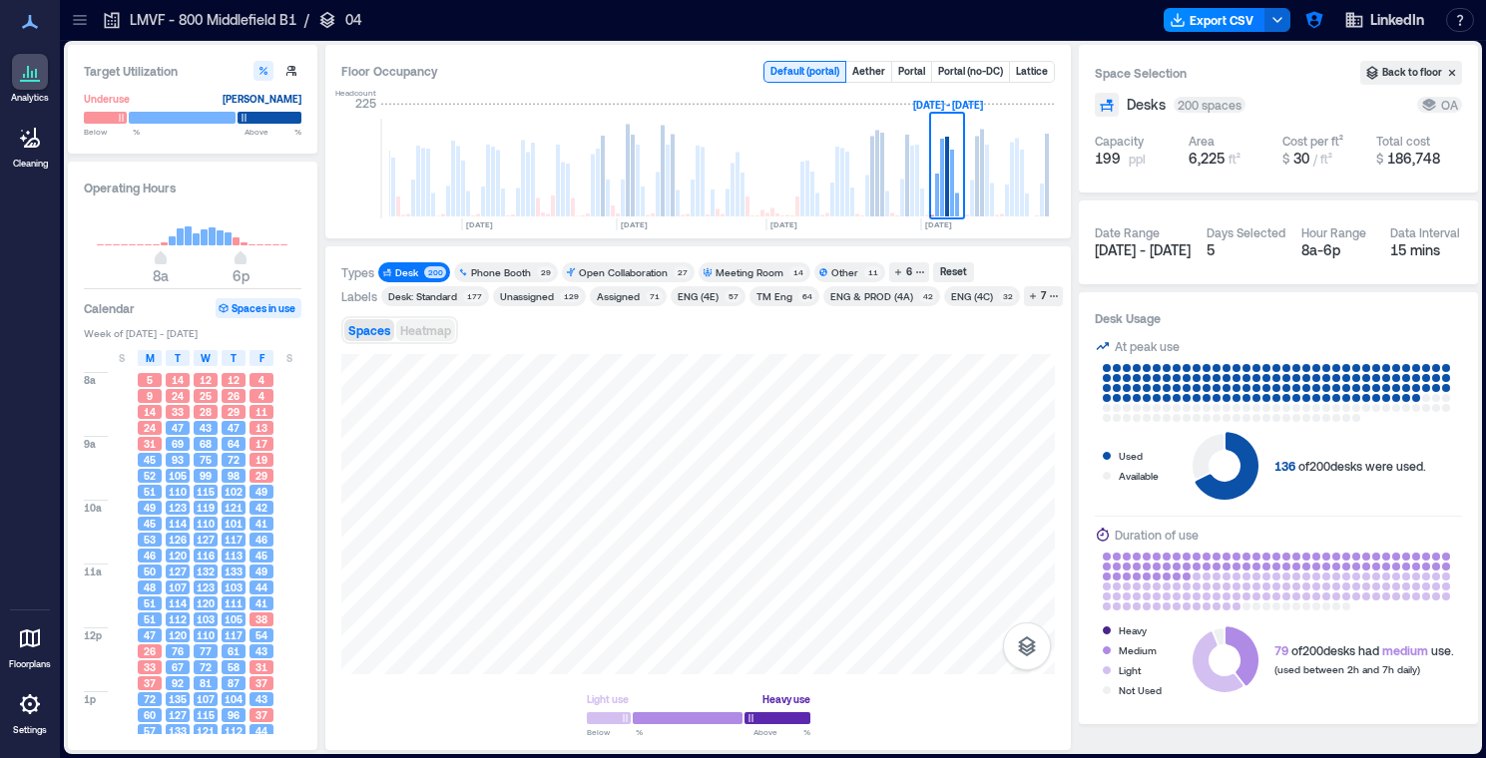
click at [412, 323] on span "Heatmap" at bounding box center [425, 330] width 51 height 14
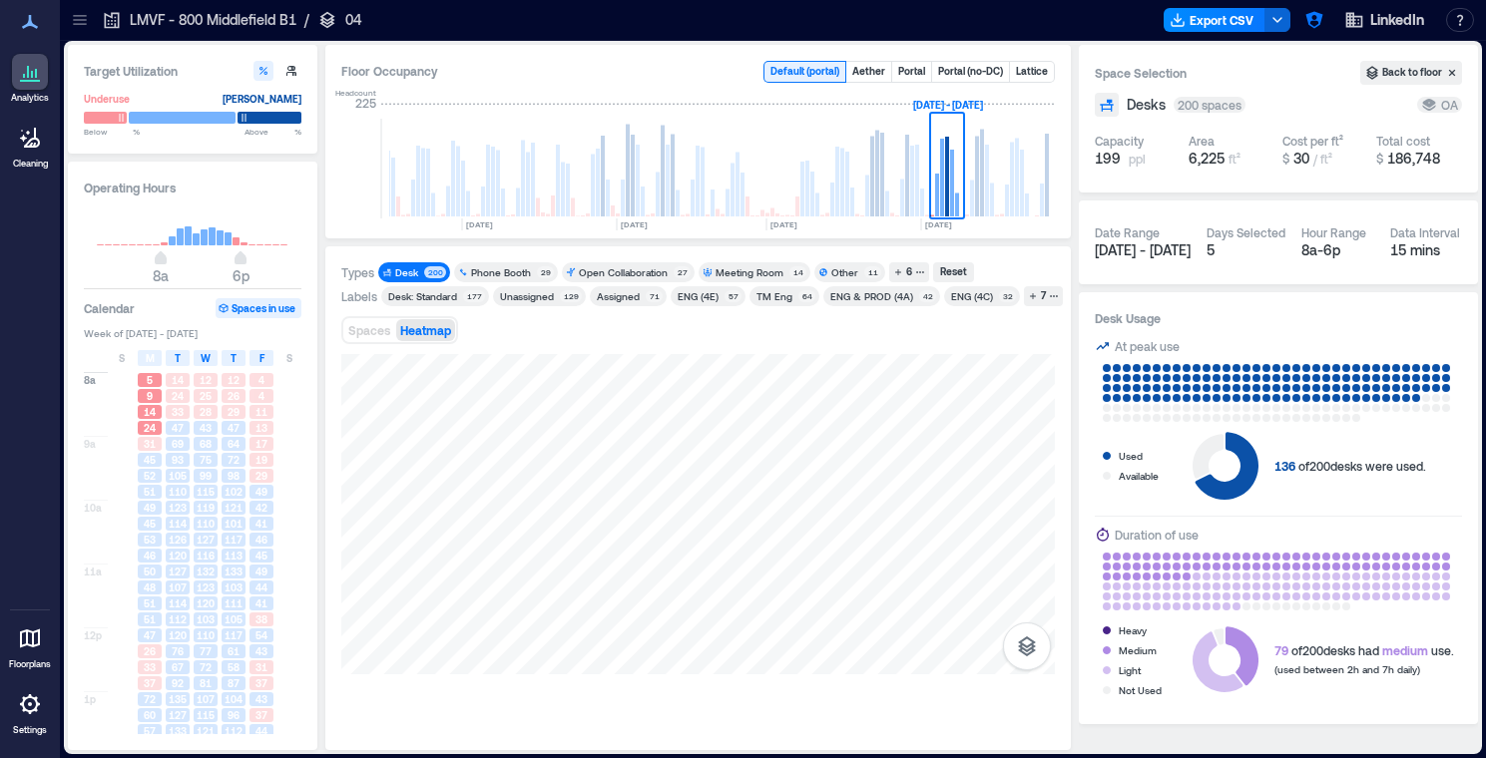
click at [731, 270] on div "Meeting Room" at bounding box center [750, 272] width 68 height 14
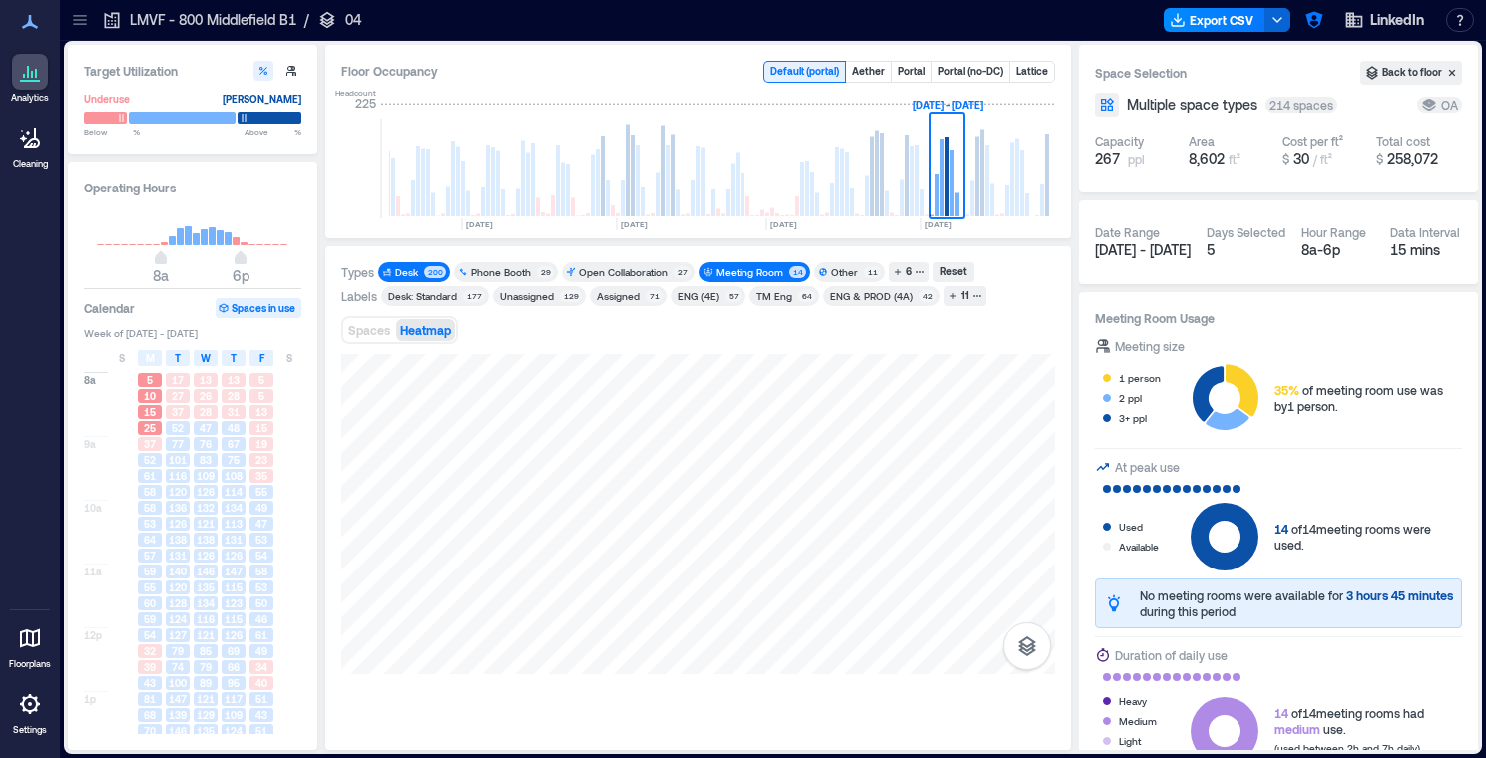
click at [426, 270] on div "200" at bounding box center [435, 272] width 22 height 12
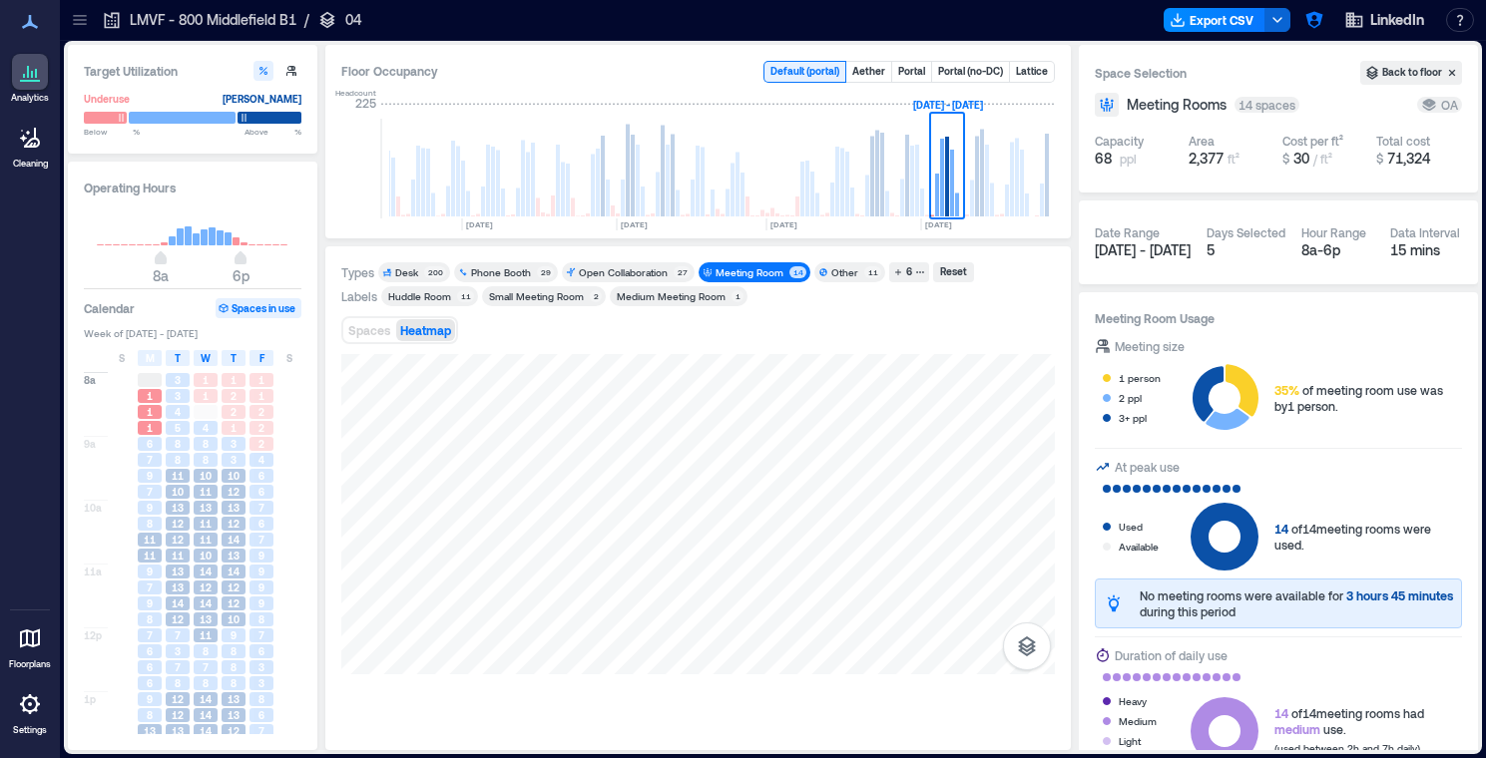
click at [166, 22] on p "LMVF - 800 Middlefield B1" at bounding box center [213, 20] width 167 height 20
